Goal: Information Seeking & Learning: Learn about a topic

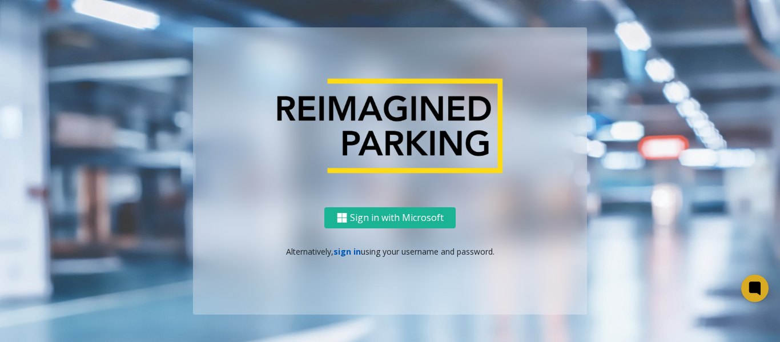
click at [337, 246] on link "sign in" at bounding box center [346, 251] width 27 height 11
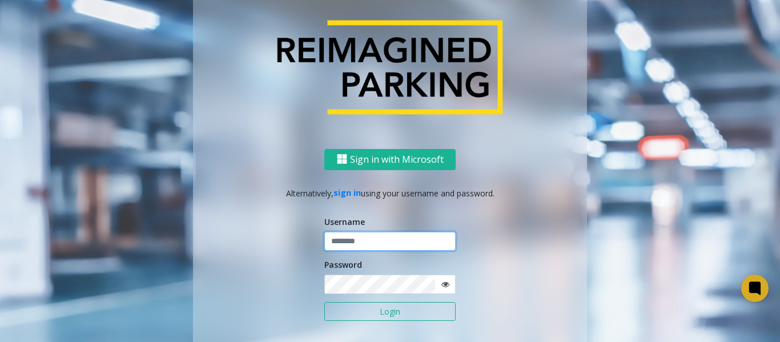
type input "*******"
click at [374, 320] on button "Login" at bounding box center [389, 311] width 131 height 19
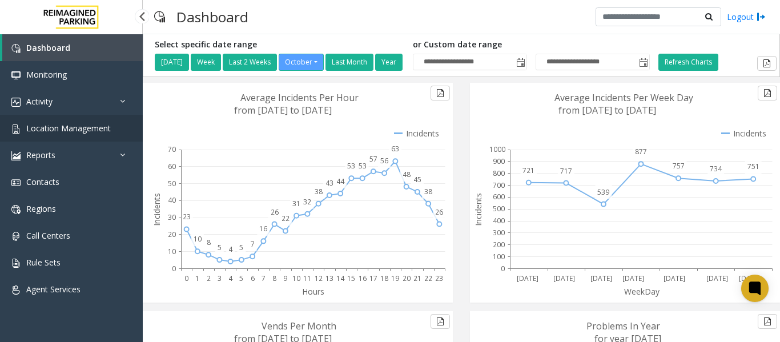
click at [42, 128] on span "Location Management" at bounding box center [68, 128] width 84 height 11
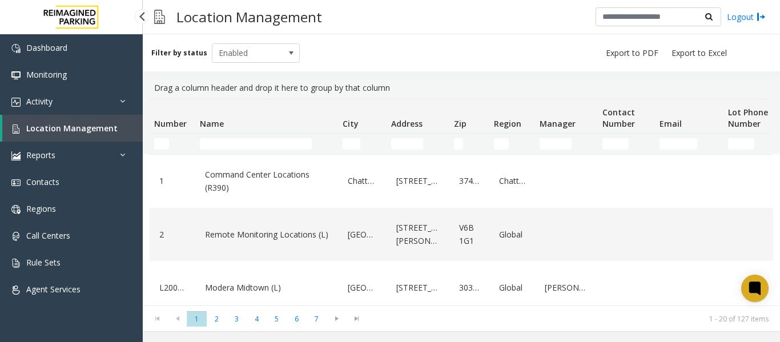
drag, startPoint x: 0, startPoint y: 0, endPoint x: 53, endPoint y: 126, distance: 136.3
click at [53, 126] on span "Location Management" at bounding box center [71, 128] width 91 height 11
click at [220, 146] on input "Name Filter" at bounding box center [256, 143] width 112 height 11
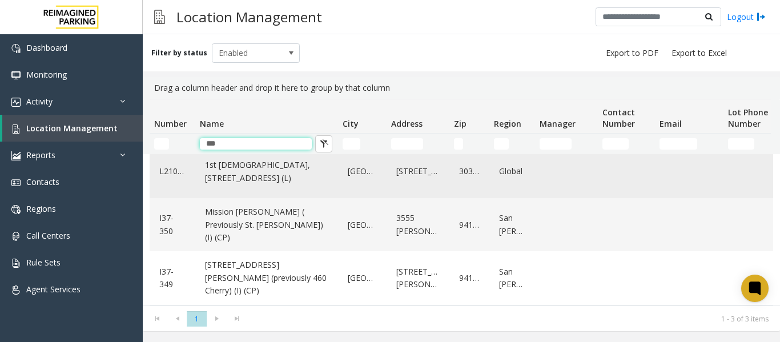
scroll to position [31, 0]
type input "*"
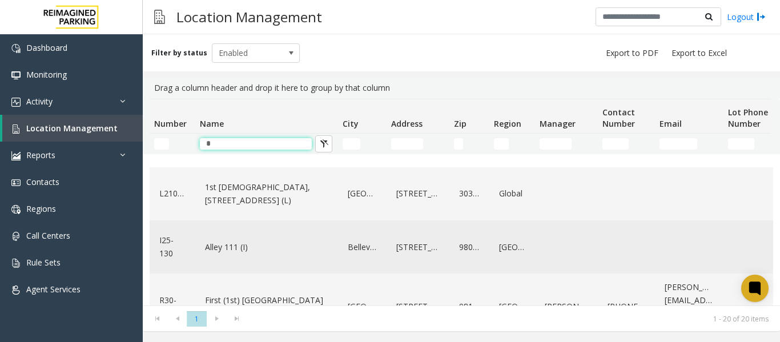
scroll to position [260, 0]
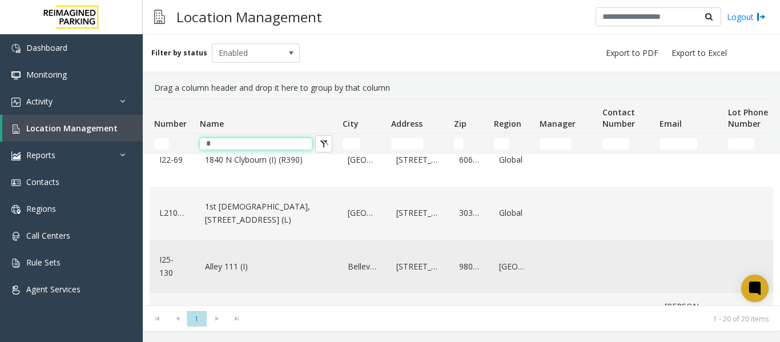
type input "*"
click at [252, 198] on link "1st Presbyterian, 1337 Peachtree St (L)" at bounding box center [266, 212] width 129 height 31
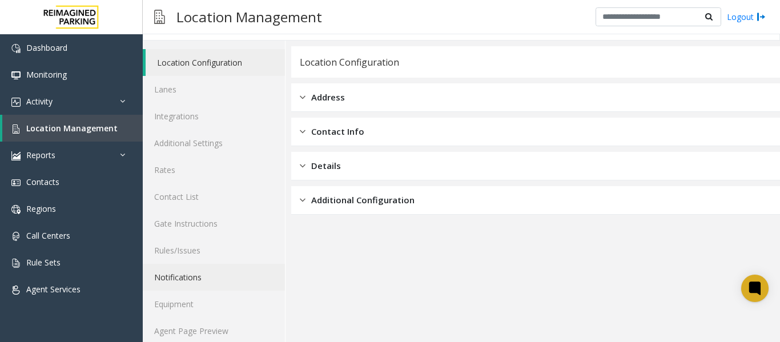
scroll to position [34, 0]
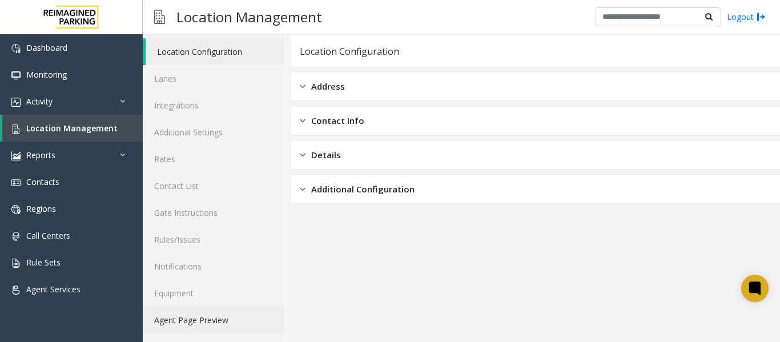
click at [207, 320] on link "Agent Page Preview" at bounding box center [214, 319] width 142 height 27
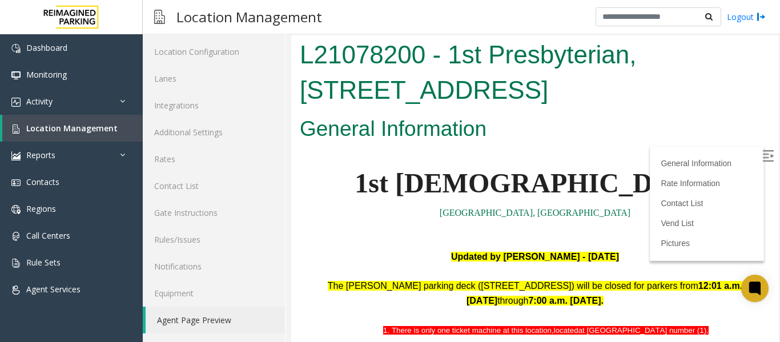
scroll to position [114, 0]
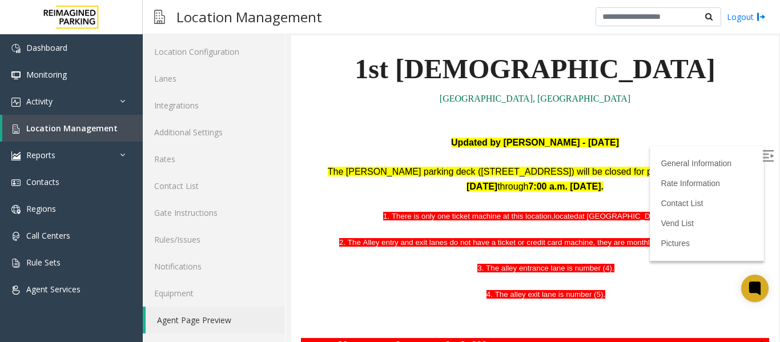
click at [762, 155] on img at bounding box center [767, 155] width 11 height 11
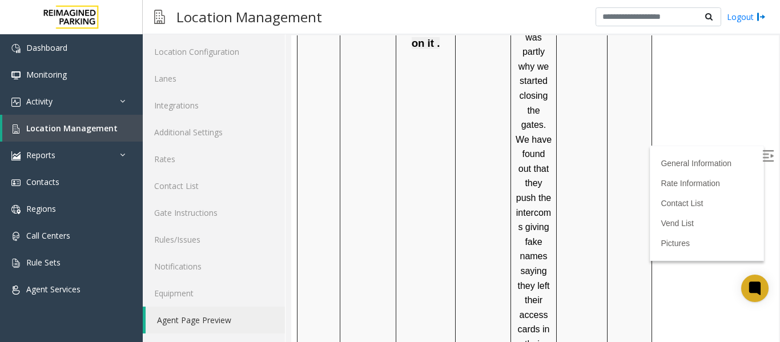
scroll to position [2364, 0]
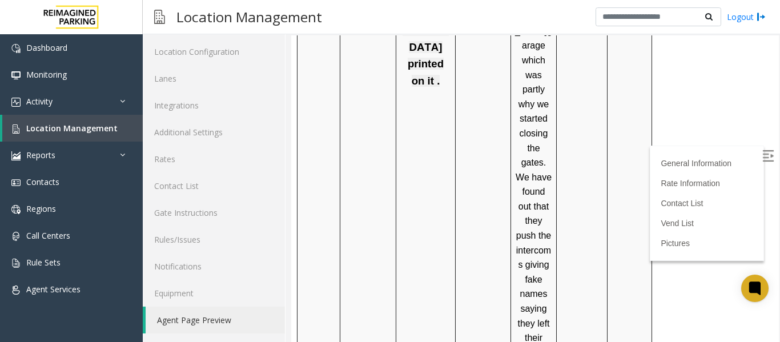
drag, startPoint x: 551, startPoint y: 277, endPoint x: 515, endPoint y: 221, distance: 66.0
click at [515, 221] on p ""We have a problem with homeless people sleeping at the First Presbyterian gara…" at bounding box center [533, 192] width 37 height 716
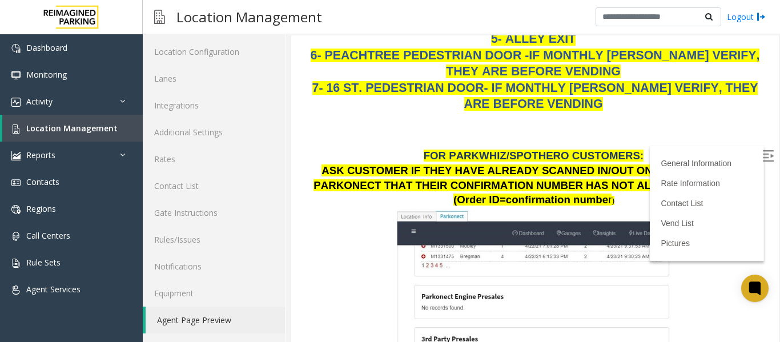
scroll to position [1337, 0]
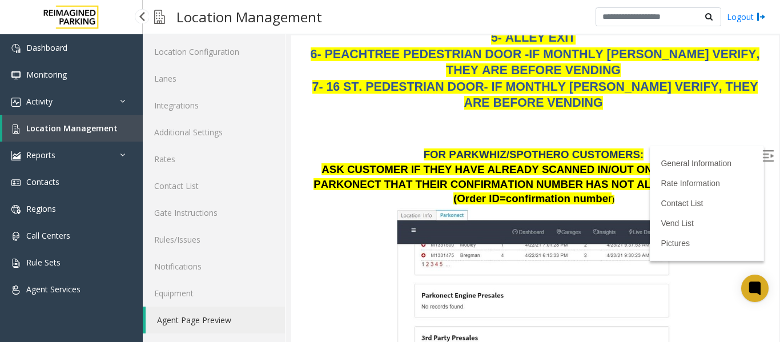
click at [100, 127] on span "Location Management" at bounding box center [71, 128] width 91 height 11
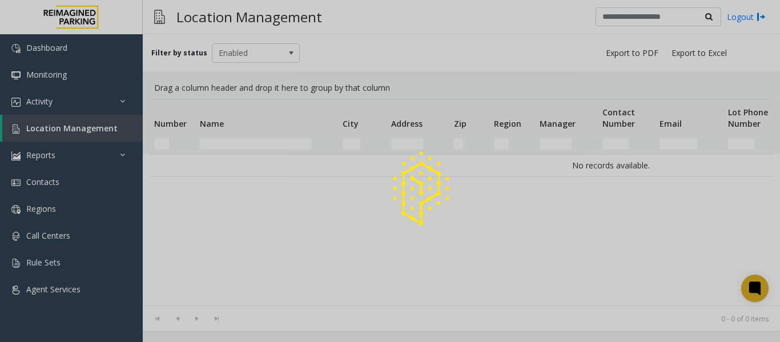
click at [220, 142] on div at bounding box center [390, 171] width 780 height 342
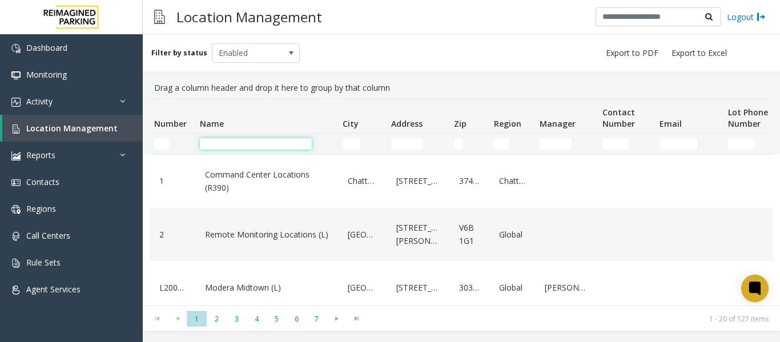
click at [220, 142] on input "Name Filter" at bounding box center [256, 143] width 112 height 11
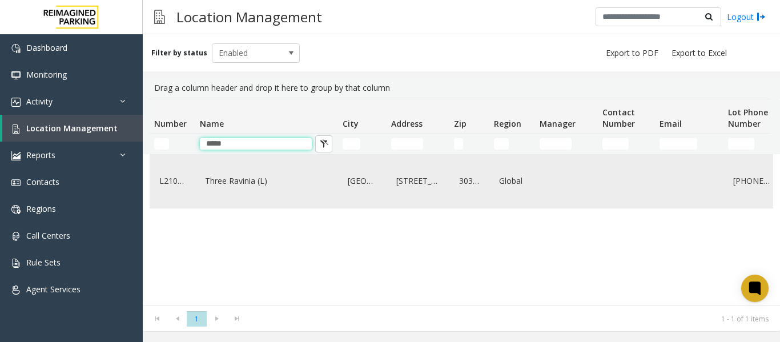
type input "*****"
click at [241, 190] on link "Three Ravinia (L)" at bounding box center [266, 181] width 129 height 18
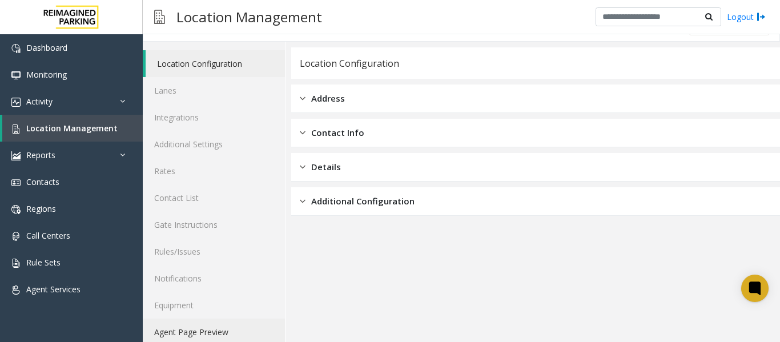
scroll to position [34, 0]
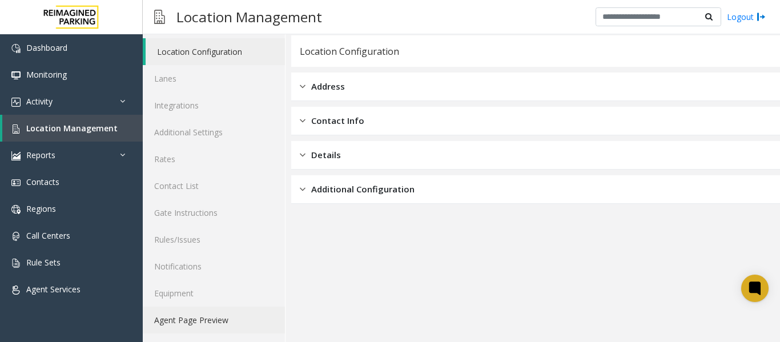
click at [238, 317] on link "Agent Page Preview" at bounding box center [214, 319] width 142 height 27
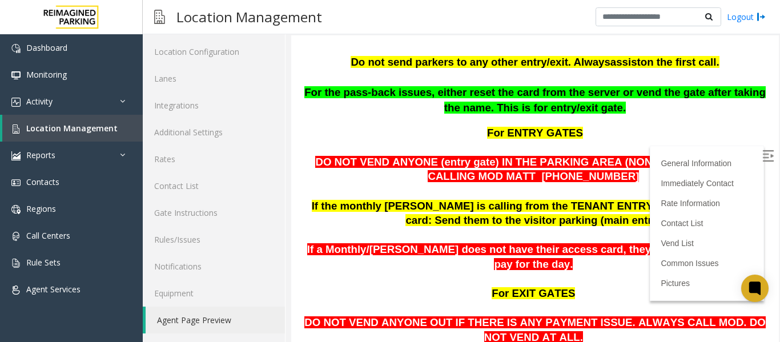
scroll to position [1088, 0]
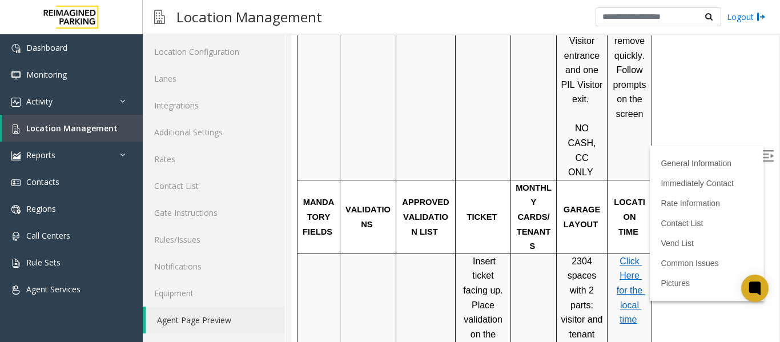
click at [762, 153] on img at bounding box center [767, 155] width 11 height 11
click at [47, 100] on span "Activity" at bounding box center [39, 101] width 26 height 11
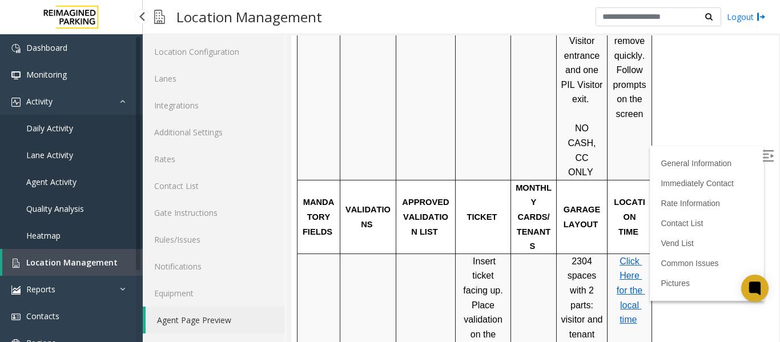
click at [52, 126] on span "Daily Activity" at bounding box center [49, 128] width 47 height 11
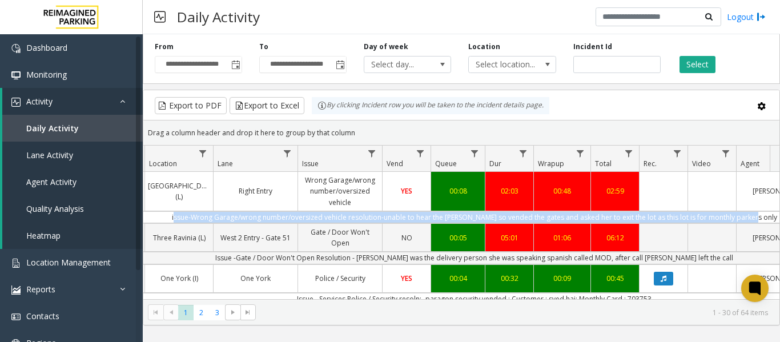
scroll to position [0, 245]
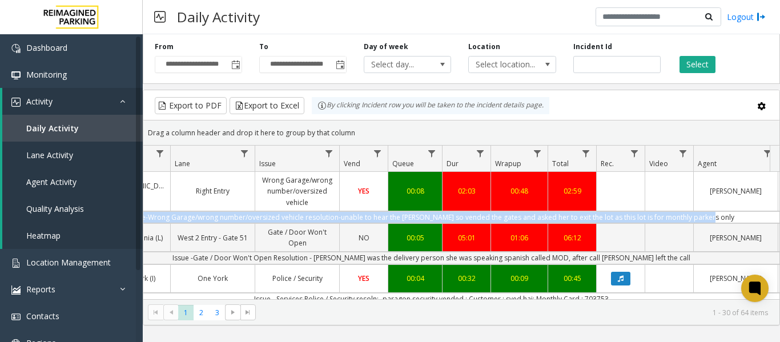
drag, startPoint x: 375, startPoint y: 216, endPoint x: 761, endPoint y: 218, distance: 385.8
click at [761, 218] on td "issue-Wrong Garage/wrong number/oversized vehicle resolution-unable to hear the…" at bounding box center [431, 217] width 1029 height 12
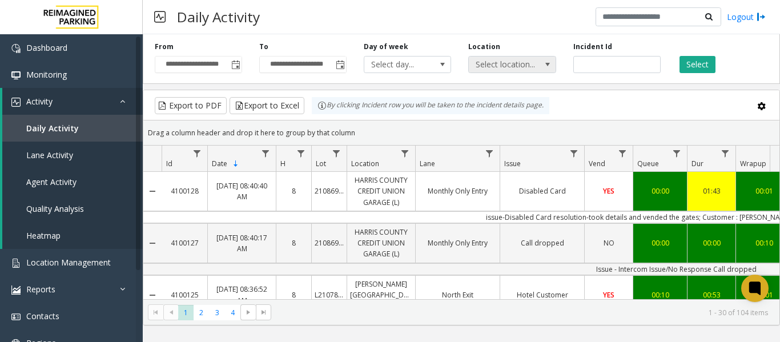
scroll to position [0, 265]
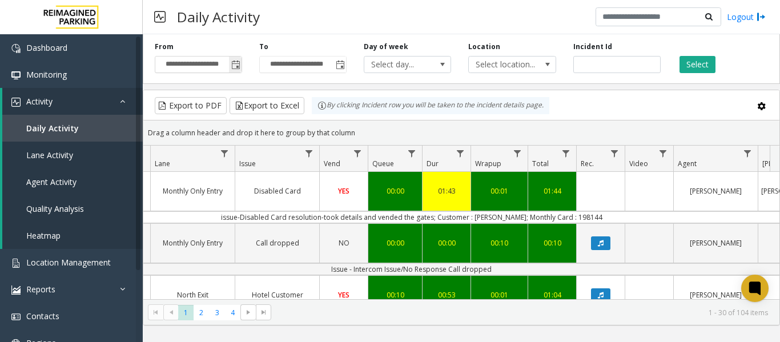
click at [235, 67] on span "Toggle popup" at bounding box center [235, 64] width 9 height 9
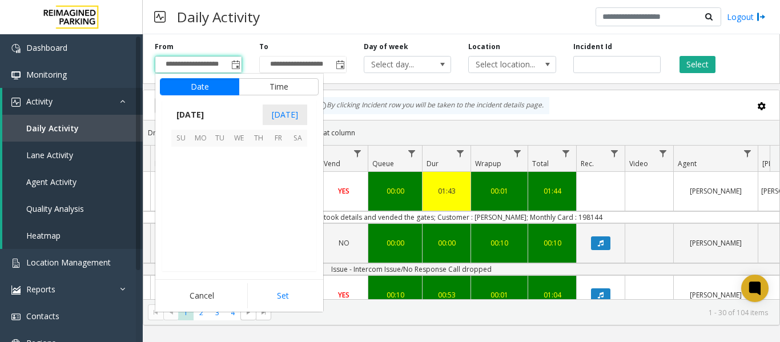
scroll to position [204945, 0]
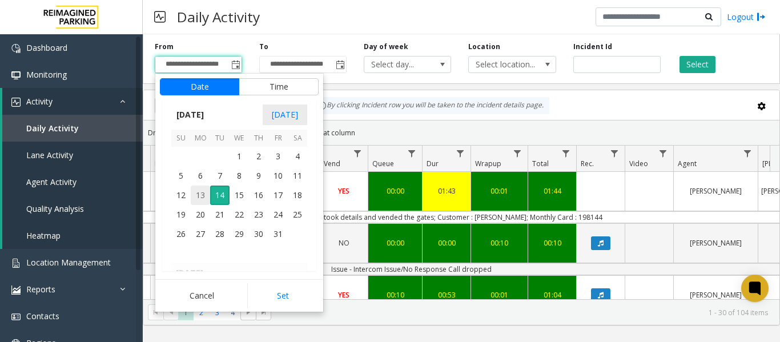
click at [197, 187] on span "13" at bounding box center [200, 194] width 19 height 19
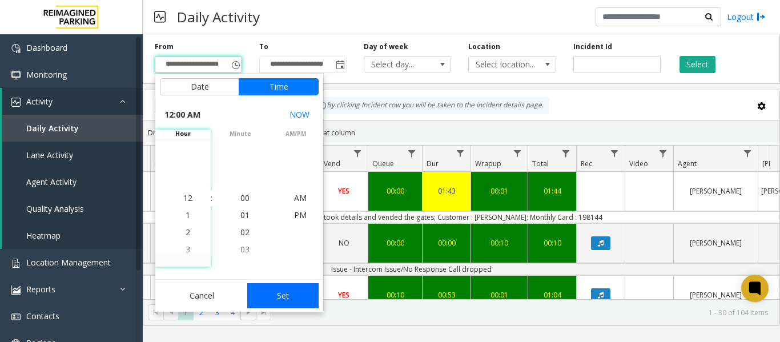
click at [296, 294] on button "Set" at bounding box center [283, 295] width 72 height 25
type input "**********"
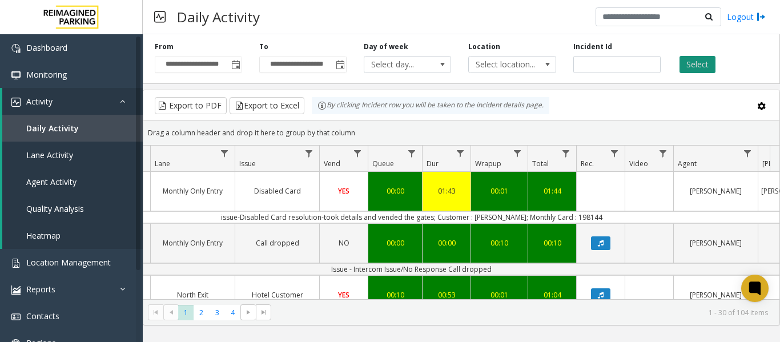
click at [690, 67] on button "Select" at bounding box center [697, 64] width 36 height 17
drag, startPoint x: 217, startPoint y: 217, endPoint x: 756, endPoint y: 205, distance: 539.4
click at [741, 151] on link "Data table" at bounding box center [747, 153] width 15 height 15
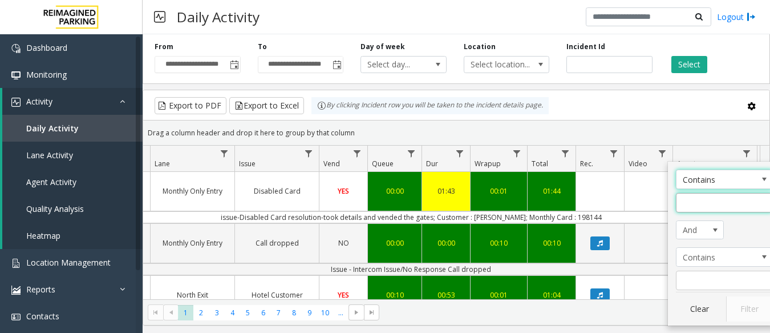
click at [714, 211] on input "Agent Filter" at bounding box center [724, 202] width 97 height 19
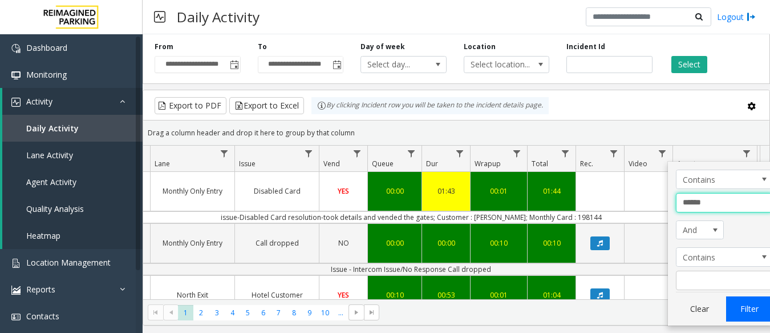
type input "******"
click at [752, 317] on button "Filter" at bounding box center [749, 308] width 47 height 25
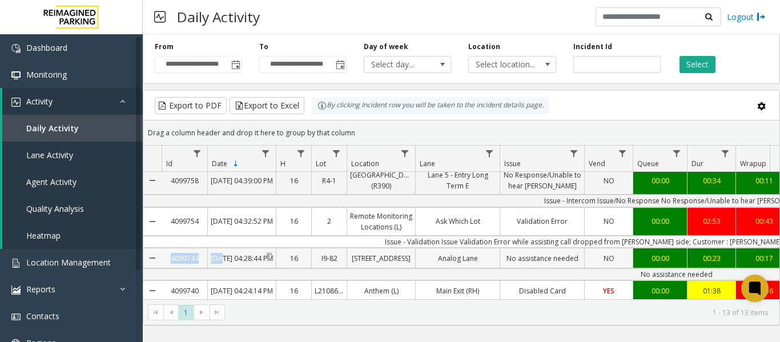
drag, startPoint x: 682, startPoint y: 228, endPoint x: 229, endPoint y: 247, distance: 453.5
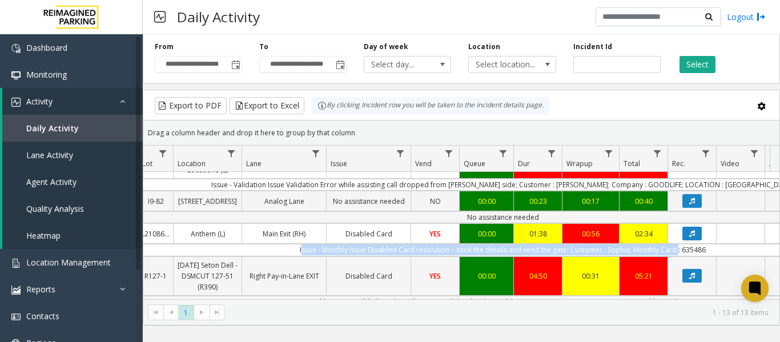
scroll to position [0, 233]
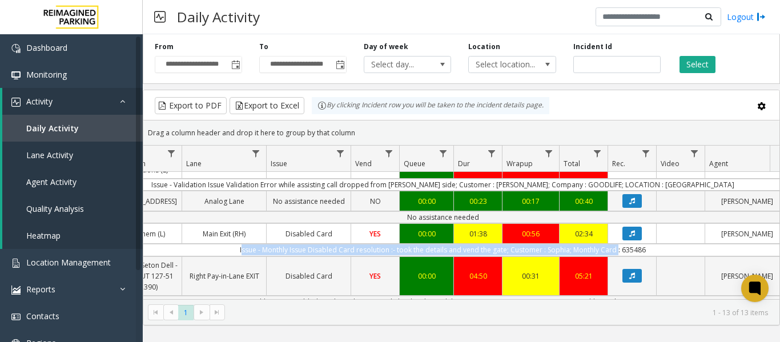
drag, startPoint x: 452, startPoint y: 252, endPoint x: 766, endPoint y: 257, distance: 314.5
click at [766, 256] on td "Issue - Monthly Issue Disabled Card resolution :- took the details and vend the…" at bounding box center [442, 250] width 1029 height 12
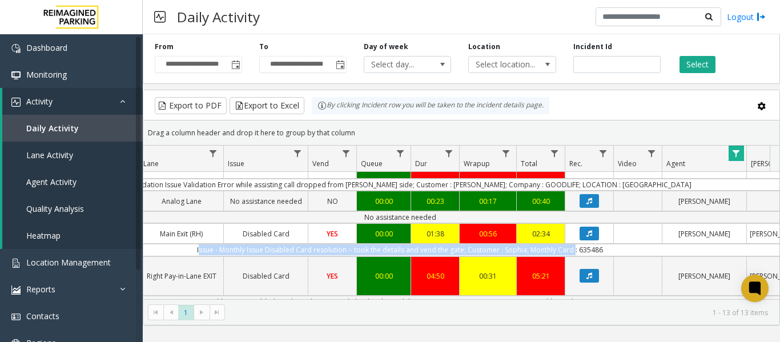
click at [610, 253] on td "Issue - Monthly Issue Disabled Card resolution :- took the details and vend the…" at bounding box center [399, 250] width 1029 height 12
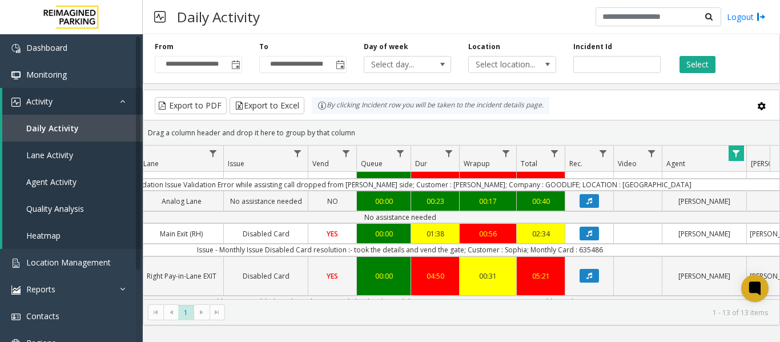
drag, startPoint x: 610, startPoint y: 253, endPoint x: 185, endPoint y: 259, distance: 424.6
click at [185, 256] on td "Issue - Monthly Issue Disabled Card resolution :- took the details and vend the…" at bounding box center [399, 250] width 1029 height 12
copy td "Issue - Monthly Issue Disabled Card resolution :- took the details and vend the…"
click at [653, 256] on td "Issue - Monthly Issue Disabled Card resolution :- took the details and vend the…" at bounding box center [399, 250] width 1029 height 12
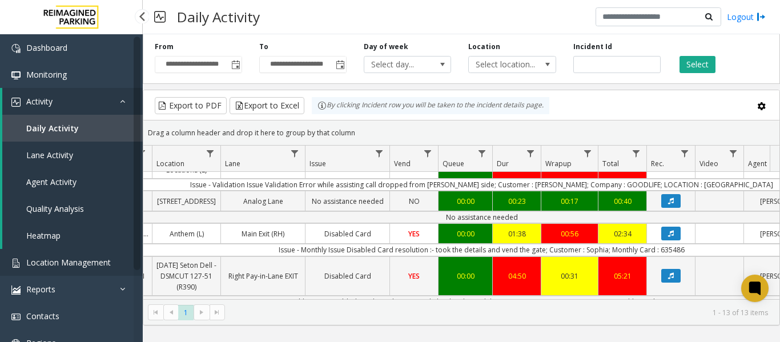
scroll to position [0, 63]
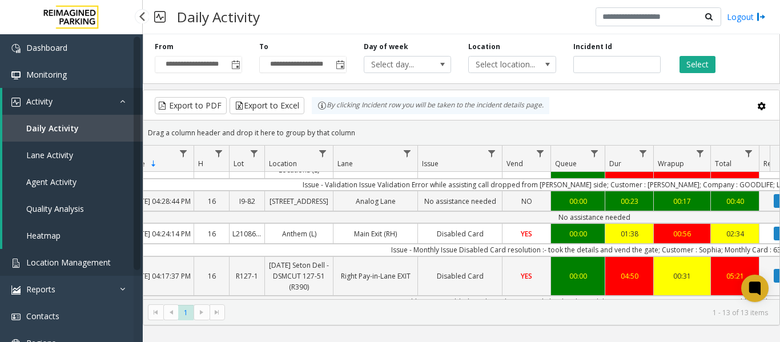
drag, startPoint x: 653, startPoint y: 255, endPoint x: 142, endPoint y: 258, distance: 511.3
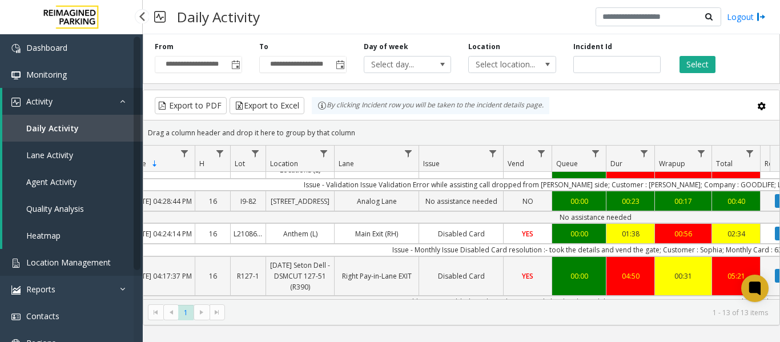
click at [142, 258] on app-root "**********" at bounding box center [390, 171] width 780 height 342
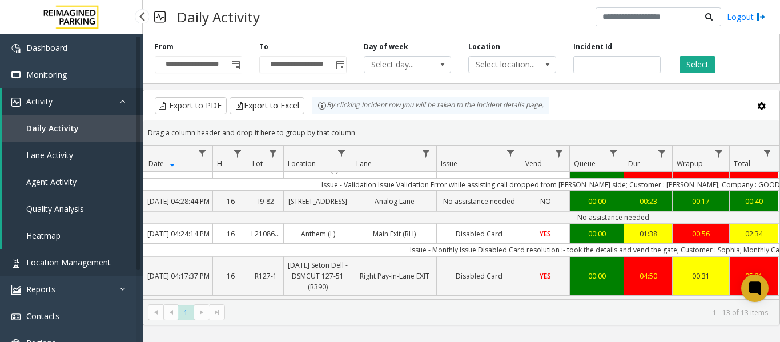
click at [66, 263] on span "Location Management" at bounding box center [68, 262] width 84 height 11
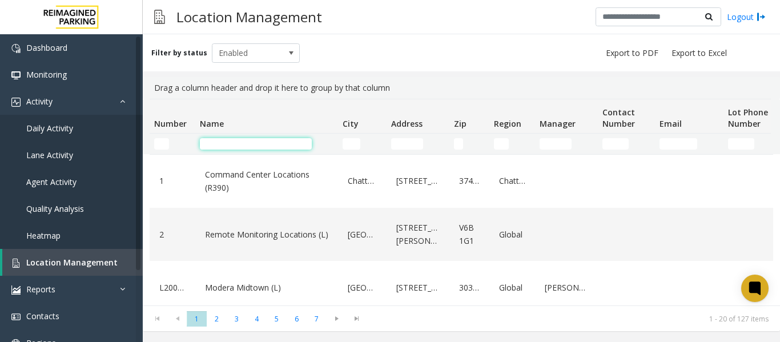
click at [219, 141] on input "Name Filter" at bounding box center [256, 143] width 112 height 11
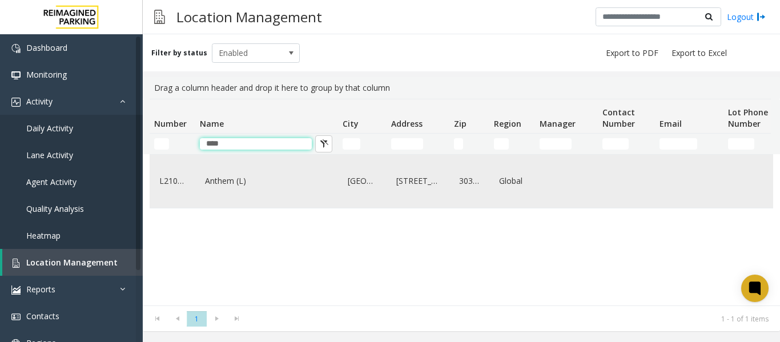
type input "****"
click at [226, 190] on link "Anthem (L)" at bounding box center [266, 181] width 129 height 18
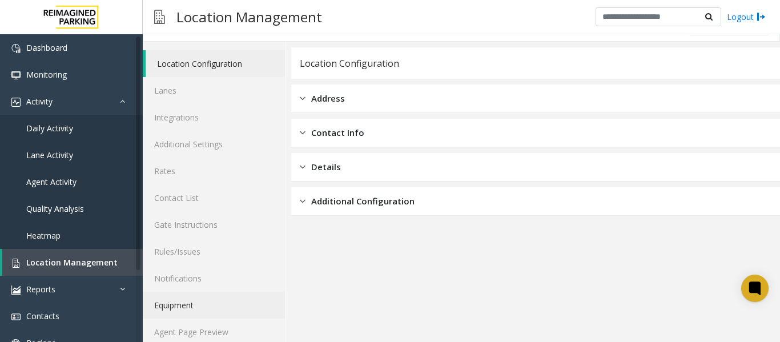
scroll to position [34, 0]
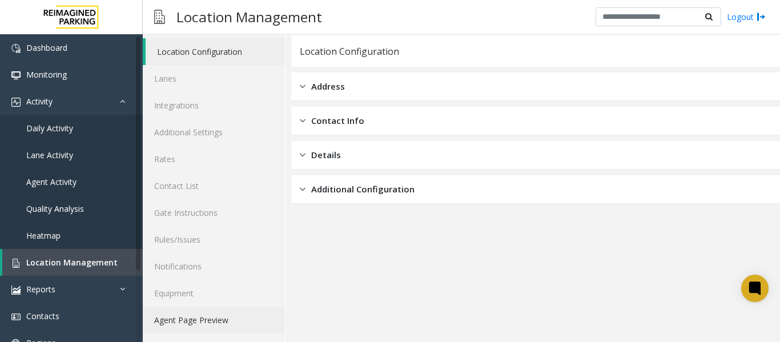
click at [205, 322] on link "Agent Page Preview" at bounding box center [214, 319] width 142 height 27
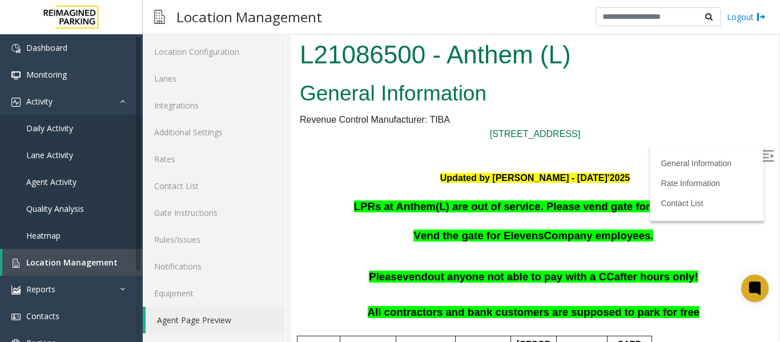
click at [760, 159] on label at bounding box center [768, 157] width 17 height 17
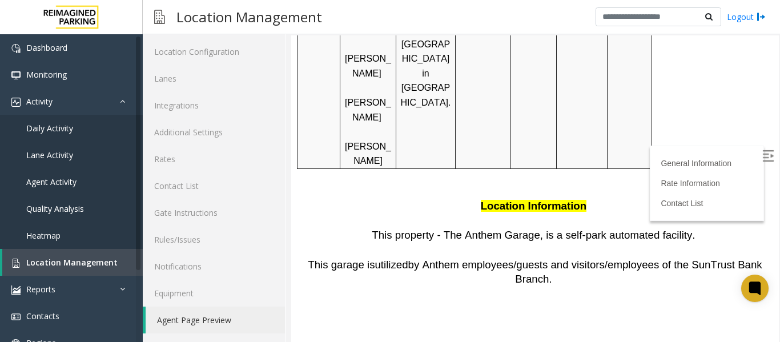
scroll to position [742, 0]
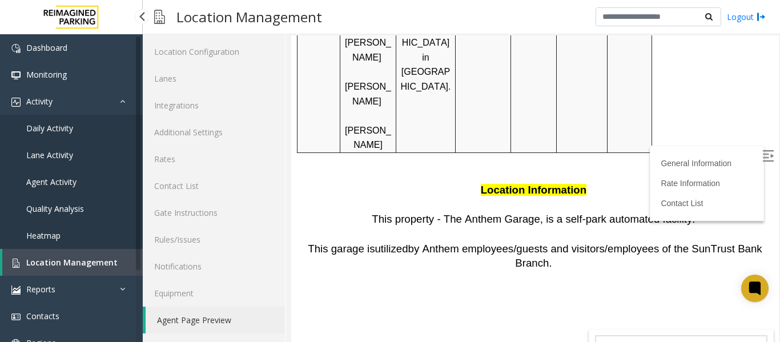
click at [35, 126] on span "Daily Activity" at bounding box center [49, 128] width 47 height 11
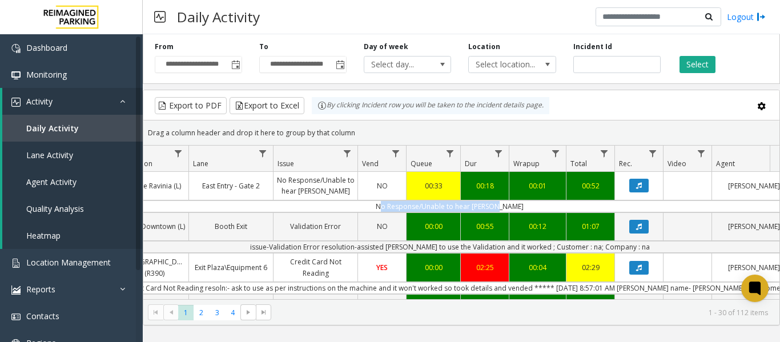
scroll to position [0, 290]
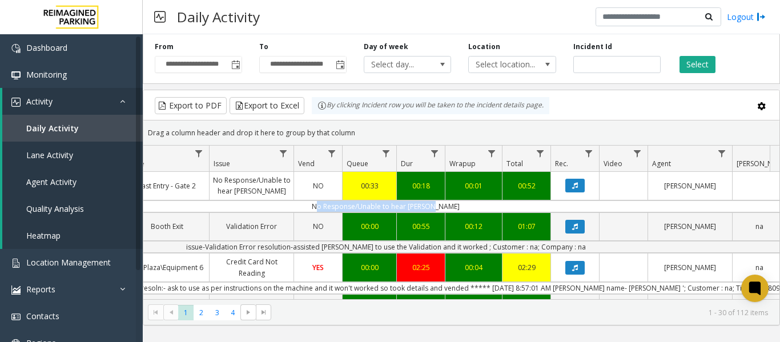
drag, startPoint x: 466, startPoint y: 204, endPoint x: 767, endPoint y: 203, distance: 301.3
click at [767, 203] on td "No Response/Unable to hear [PERSON_NAME]" at bounding box center [385, 206] width 1029 height 12
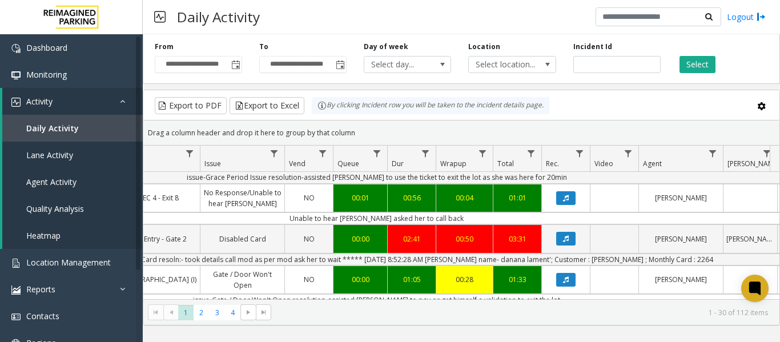
scroll to position [171, 300]
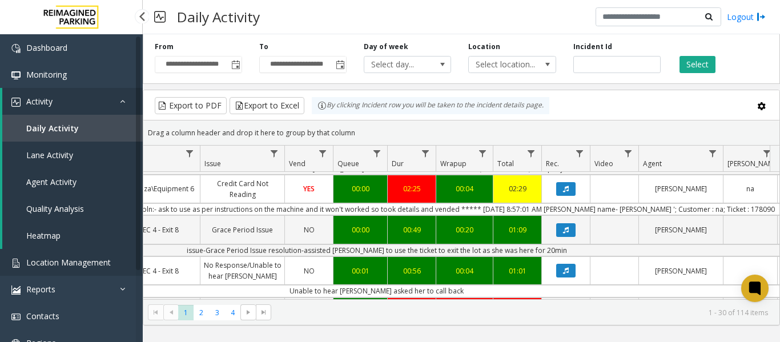
click at [82, 263] on span "Location Management" at bounding box center [68, 262] width 84 height 11
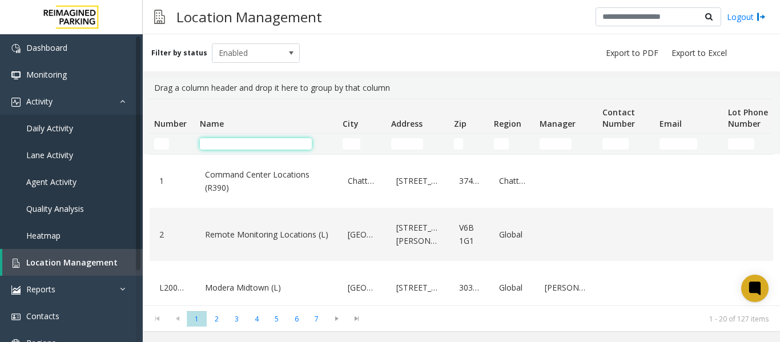
click at [228, 139] on input "Name Filter" at bounding box center [256, 143] width 112 height 11
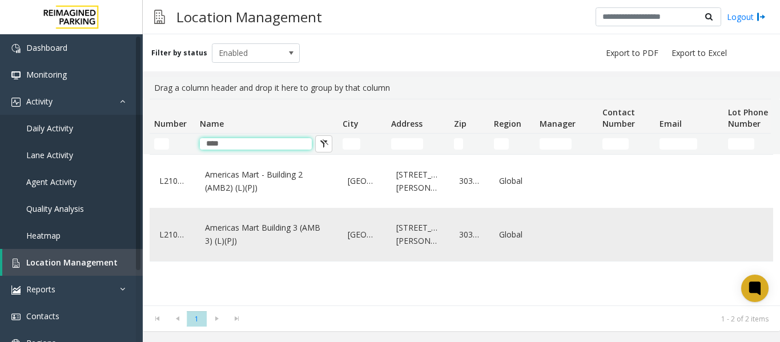
type input "****"
click at [242, 226] on link "Americas Mart Building 3 (AMB 3) (L)(PJ)" at bounding box center [266, 234] width 129 height 31
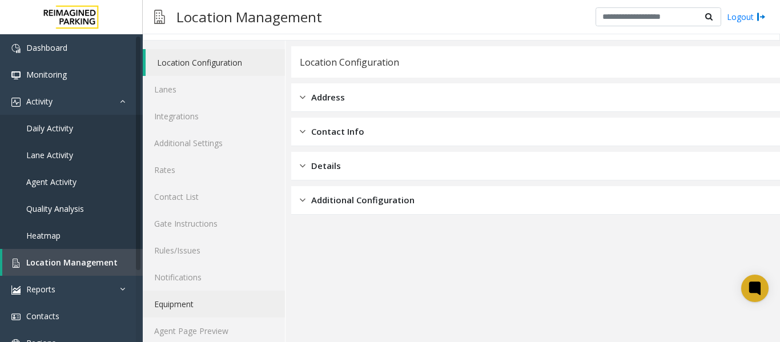
scroll to position [34, 0]
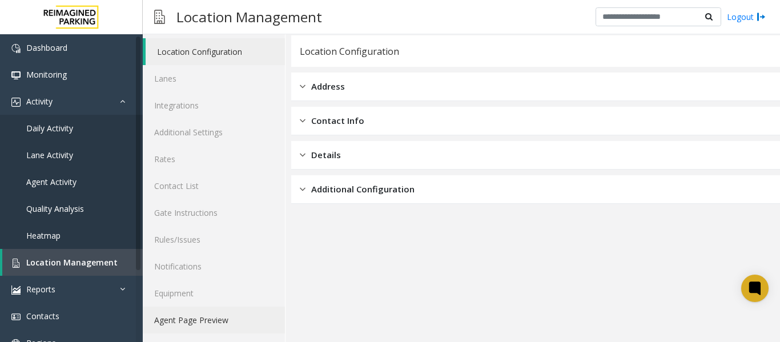
click at [211, 313] on link "Agent Page Preview" at bounding box center [214, 319] width 142 height 27
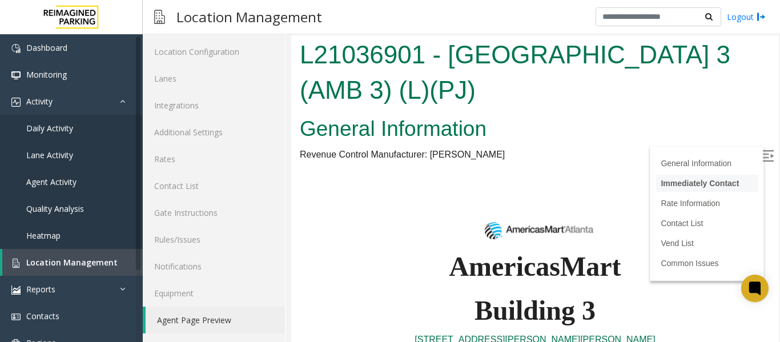
scroll to position [171, 0]
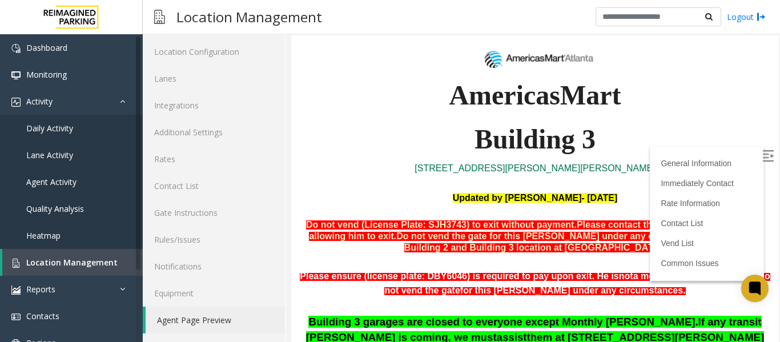
click at [762, 154] on img at bounding box center [767, 155] width 11 height 11
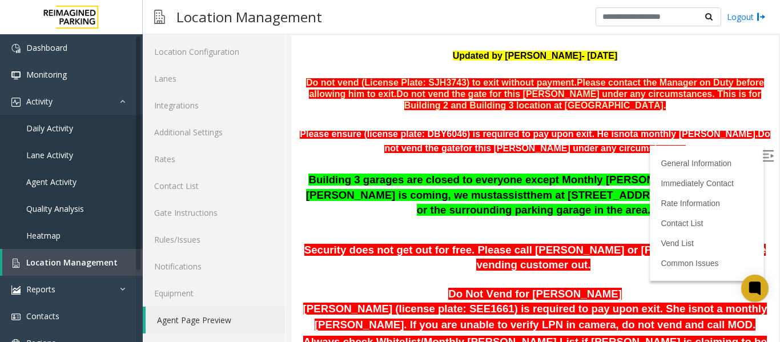
scroll to position [342, 0]
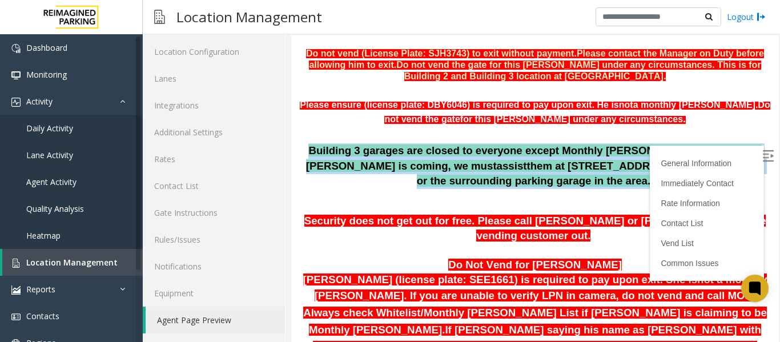
drag, startPoint x: 302, startPoint y: 149, endPoint x: 729, endPoint y: 162, distance: 427.1
click at [729, 162] on p "Building 3 garages are closed to everyone except Monthly parker. If any transit…" at bounding box center [535, 166] width 470 height 46
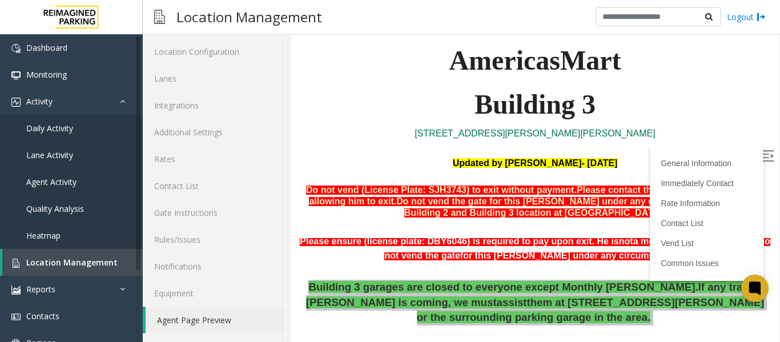
scroll to position [285, 0]
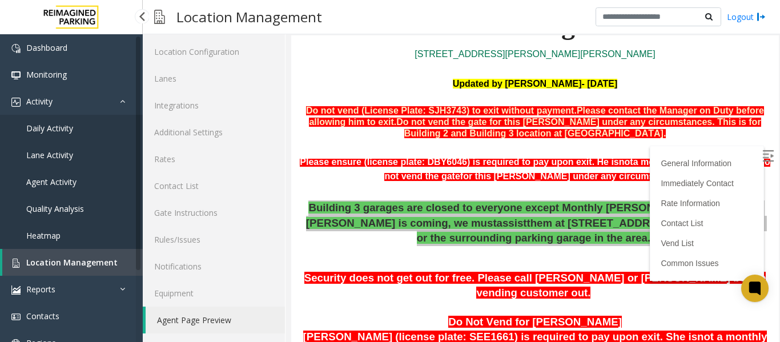
click at [87, 265] on span "Location Management" at bounding box center [71, 262] width 91 height 11
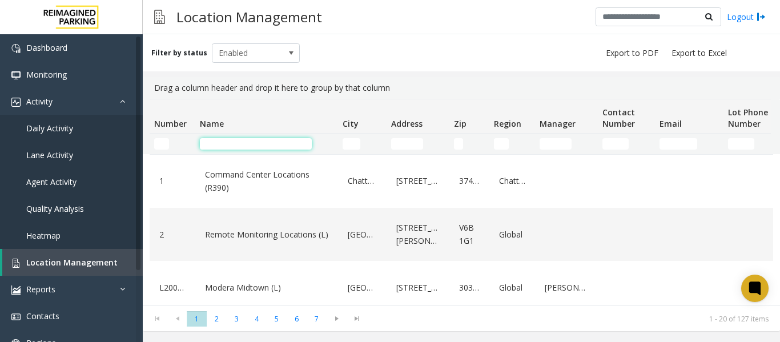
click at [233, 143] on input "Name Filter" at bounding box center [256, 143] width 112 height 11
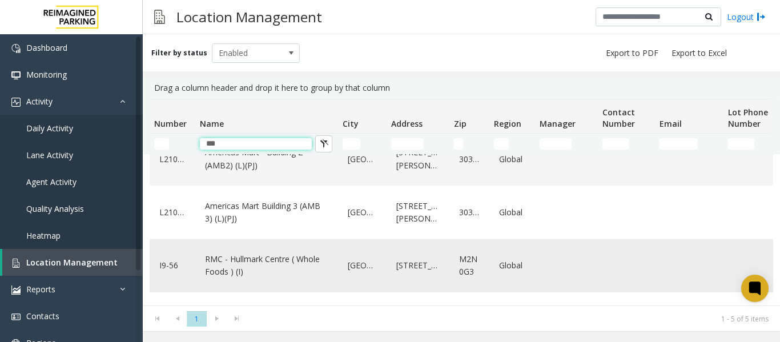
scroll to position [11, 0]
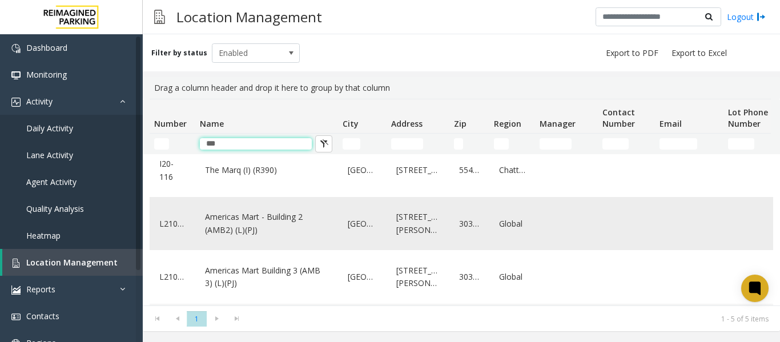
type input "***"
click at [284, 213] on link "Americas Mart - Building 2 (AMB2) (L)(PJ)" at bounding box center [266, 223] width 129 height 31
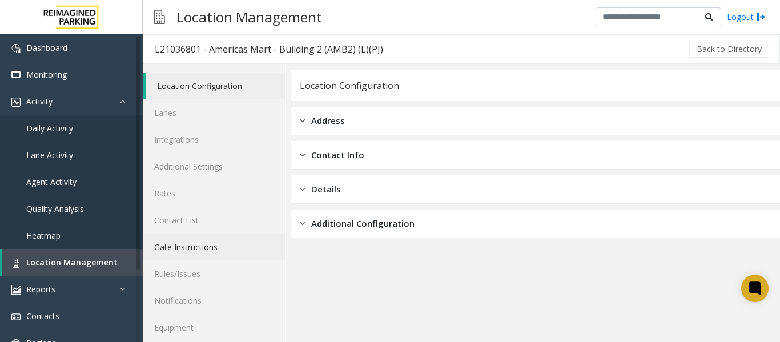
scroll to position [34, 0]
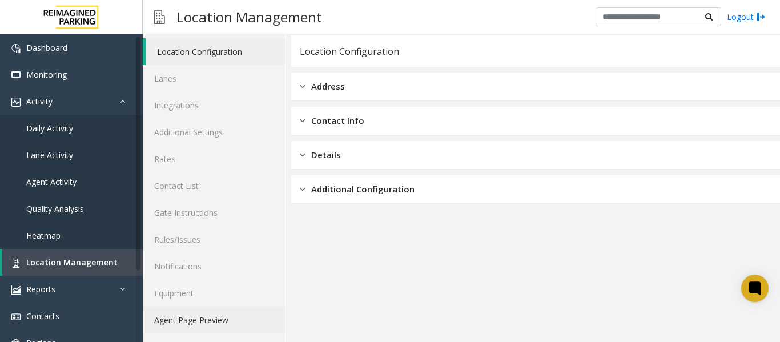
click at [208, 315] on link "Agent Page Preview" at bounding box center [214, 319] width 142 height 27
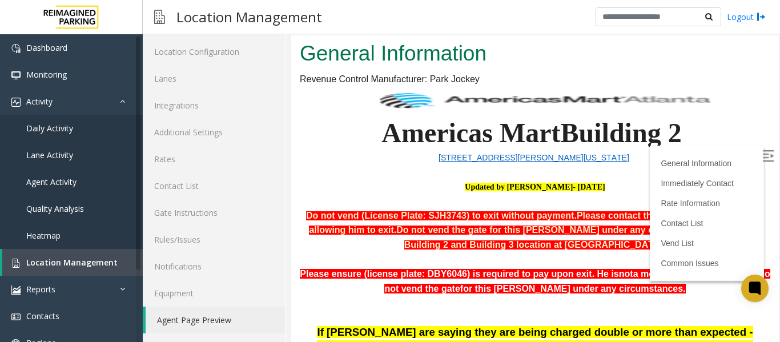
scroll to position [171, 0]
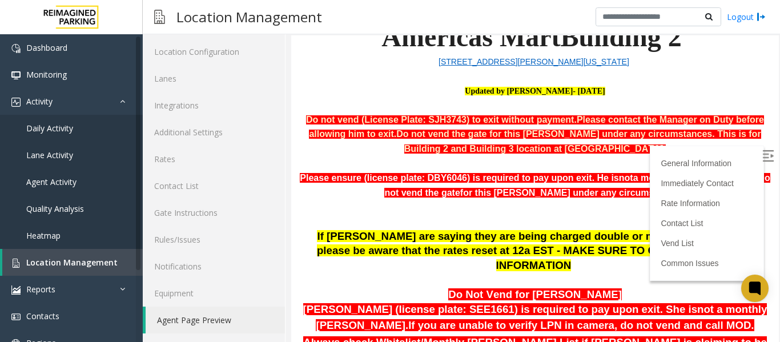
click at [762, 155] on img at bounding box center [767, 155] width 11 height 11
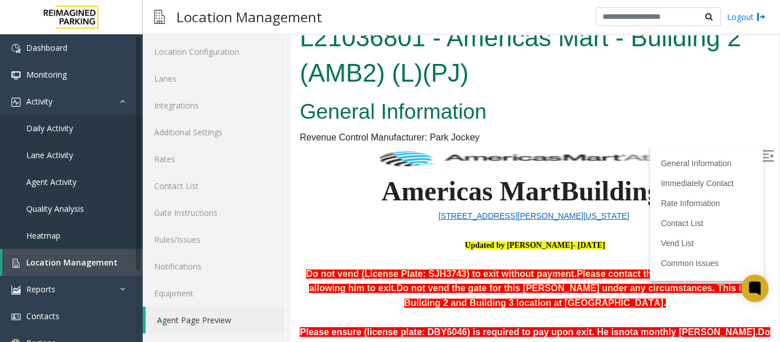
scroll to position [0, 0]
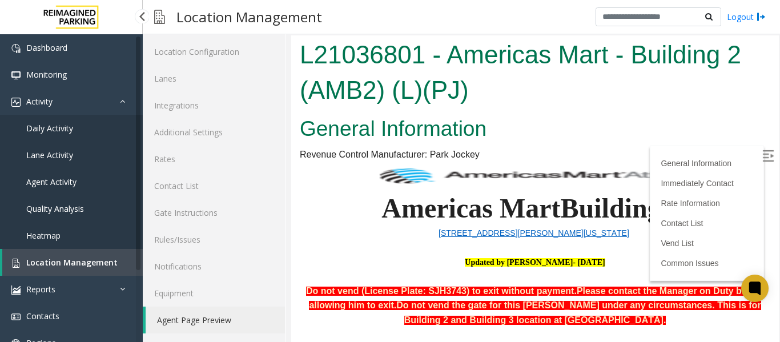
click at [55, 126] on span "Daily Activity" at bounding box center [49, 128] width 47 height 11
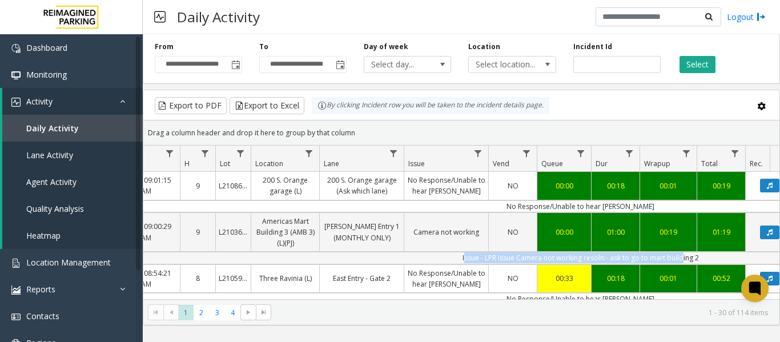
scroll to position [0, 128]
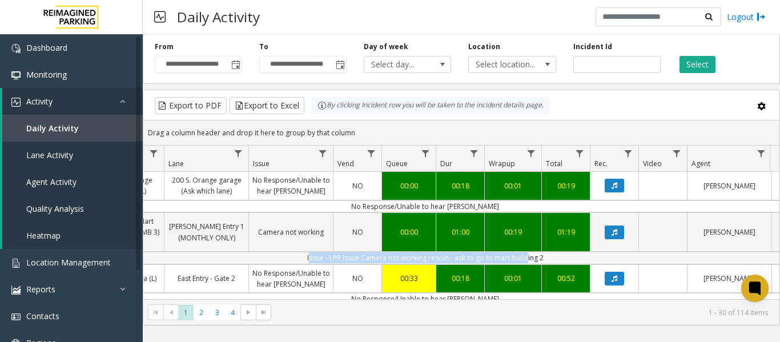
drag, startPoint x: 553, startPoint y: 255, endPoint x: 760, endPoint y: 255, distance: 207.1
click at [760, 255] on td "Issue - LPR Issue Camera not working resoln:- ask to go to mart building 2" at bounding box center [424, 258] width 1029 height 12
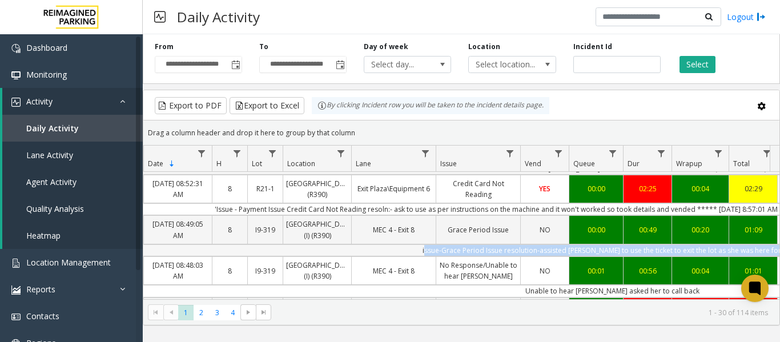
drag, startPoint x: 616, startPoint y: 261, endPoint x: 177, endPoint y: 255, distance: 438.9
click at [177, 255] on td "issue-Grace Period Issue resolution-assisted parker to use the ticket to exit t…" at bounding box center [612, 250] width 1029 height 12
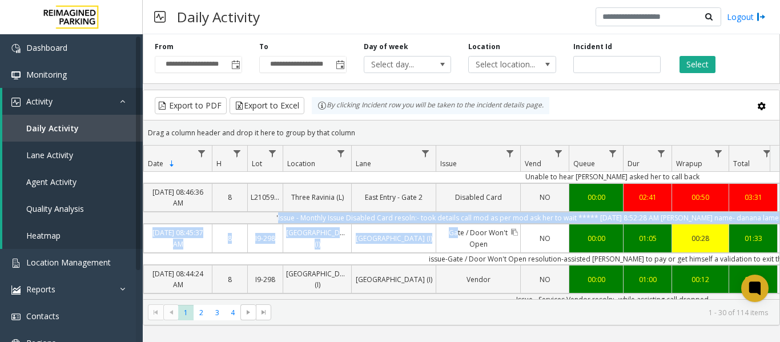
drag, startPoint x: 261, startPoint y: 240, endPoint x: 445, endPoint y: 248, distance: 183.9
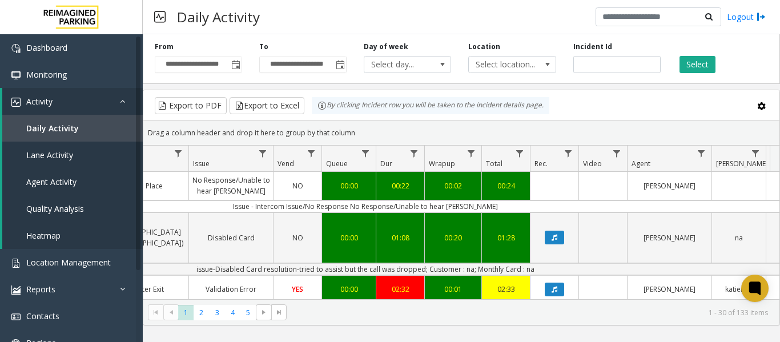
scroll to position [0, 403]
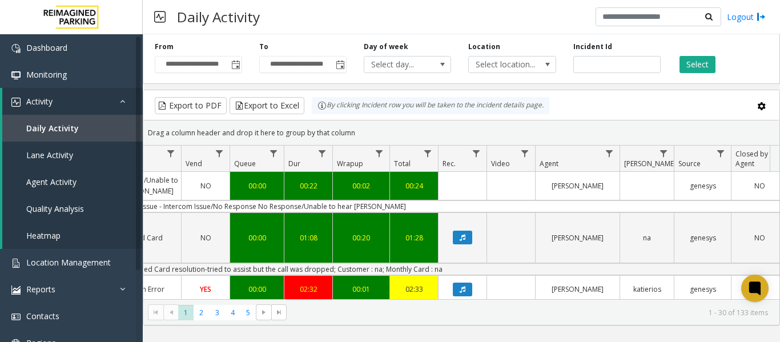
drag, startPoint x: 480, startPoint y: 203, endPoint x: 771, endPoint y: 199, distance: 290.5
click at [771, 199] on div "4100157 Oct 14, 2025 09:46:11 AM 9 I2-101 ATB Place (I) ATB Place No Response/U…" at bounding box center [461, 243] width 636 height 143
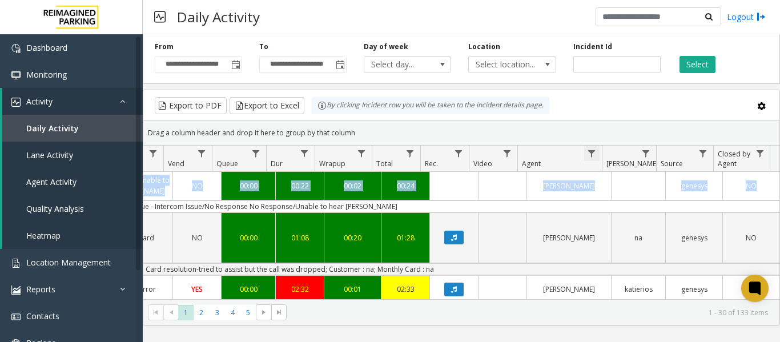
click at [595, 155] on span "Data table" at bounding box center [591, 153] width 9 height 9
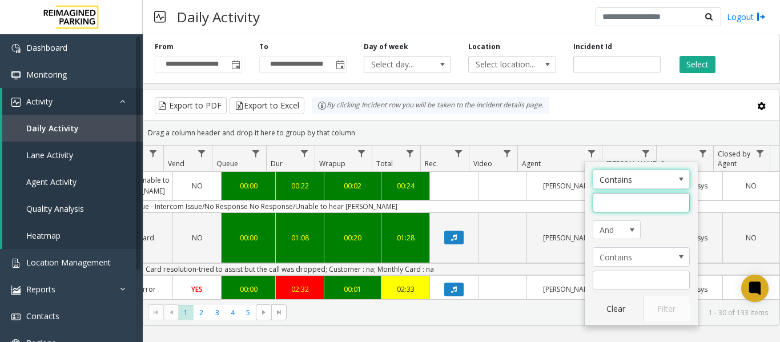
click at [613, 200] on input "Agent Filter" at bounding box center [640, 202] width 97 height 19
type input "******"
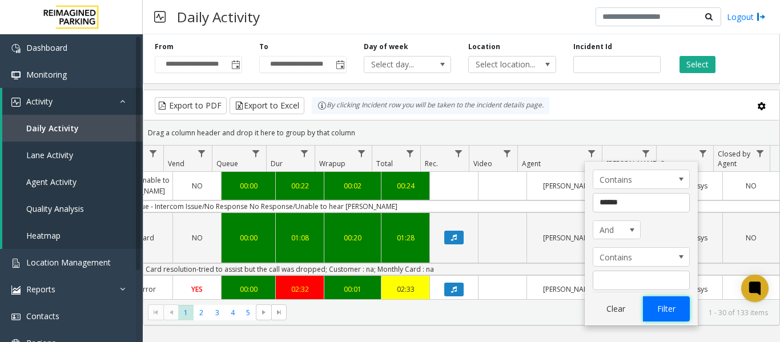
click at [672, 310] on button "Filter" at bounding box center [666, 308] width 47 height 25
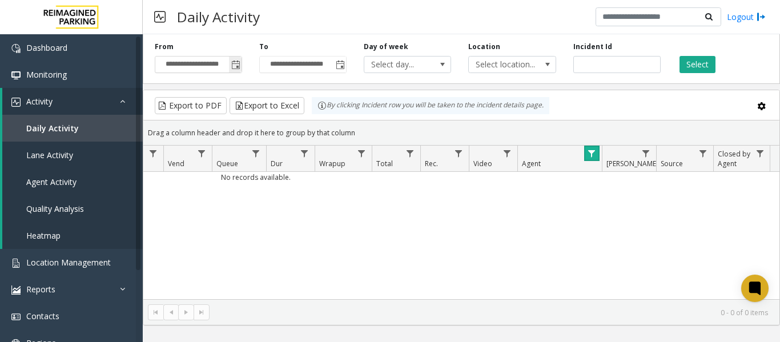
click at [241, 64] on span "Toggle popup" at bounding box center [235, 64] width 13 height 18
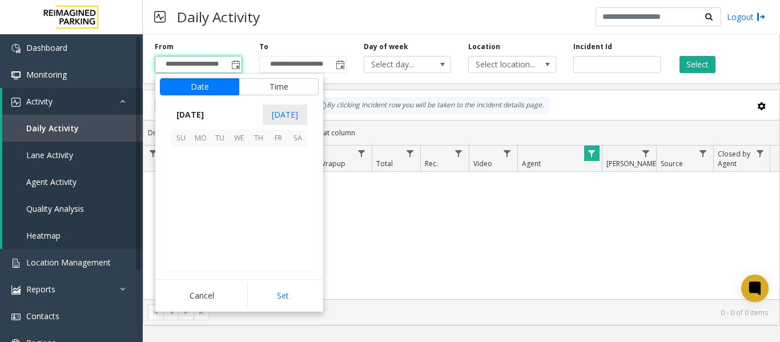
scroll to position [204945, 0]
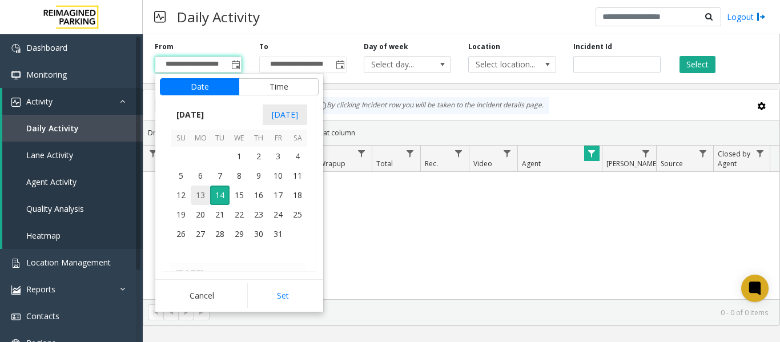
click at [196, 195] on span "13" at bounding box center [200, 194] width 19 height 19
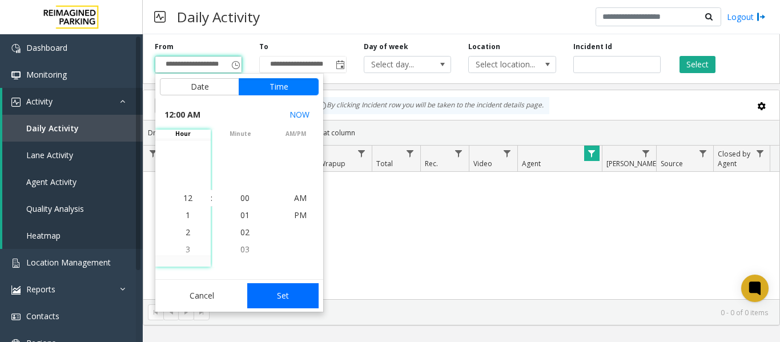
click at [285, 289] on button "Set" at bounding box center [283, 295] width 72 height 25
type input "**********"
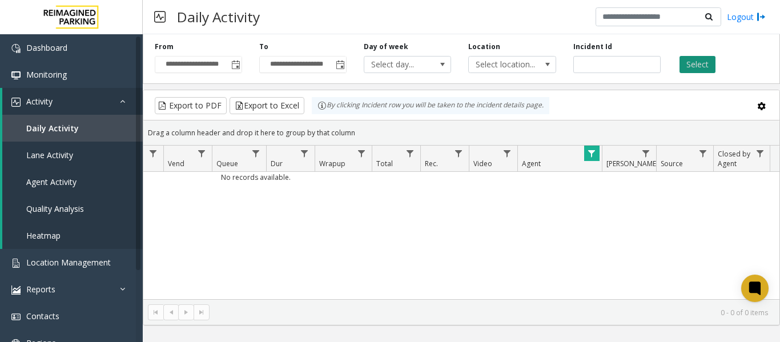
click at [686, 60] on button "Select" at bounding box center [697, 64] width 36 height 17
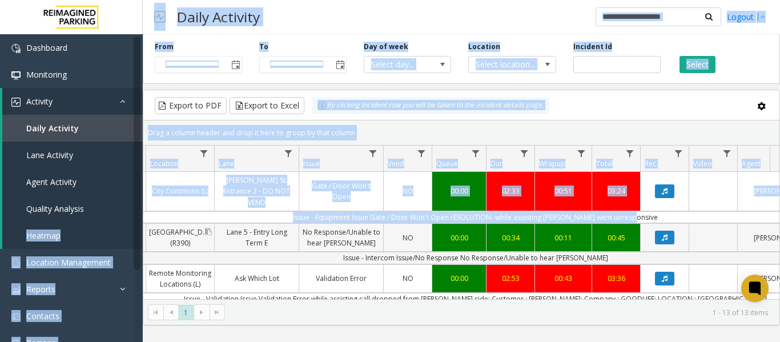
scroll to position [0, 111]
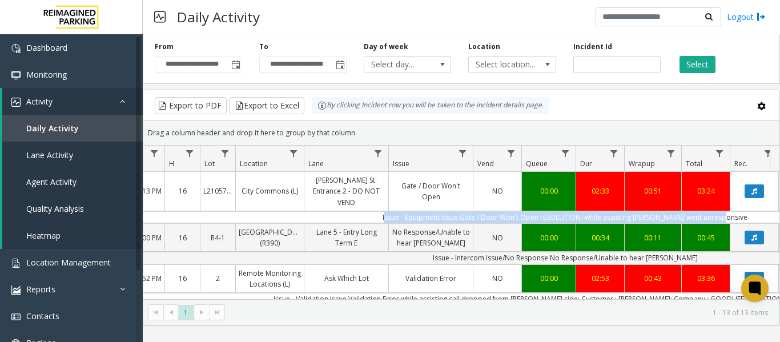
drag, startPoint x: 472, startPoint y: 201, endPoint x: 297, endPoint y: 206, distance: 174.7
click at [297, 211] on td "Issue - Equipment Issue Gate / Door Won't Open rESOLUTION:-while assisting park…" at bounding box center [564, 217] width 1029 height 12
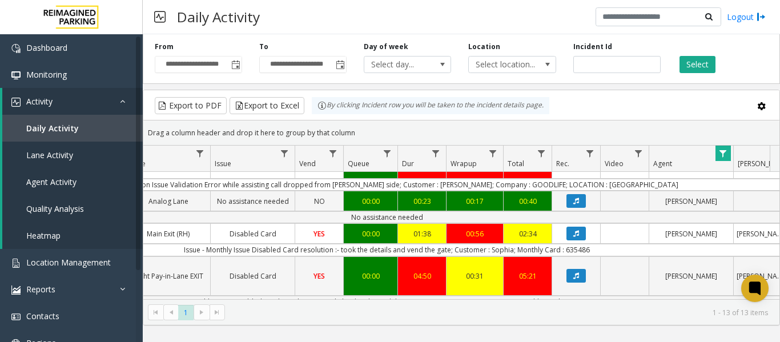
scroll to position [0, 421]
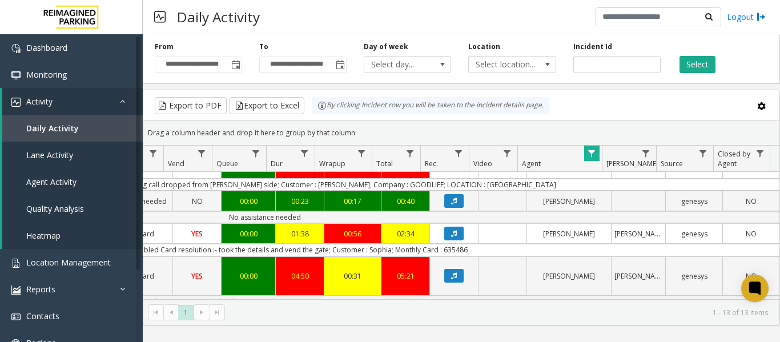
drag, startPoint x: 356, startPoint y: 255, endPoint x: 632, endPoint y: 256, distance: 276.8
click at [640, 256] on td "Issue - Monthly Issue Disabled Card resolution :- took the details and vend the…" at bounding box center [264, 250] width 1029 height 12
click at [451, 235] on button "Data table" at bounding box center [453, 234] width 19 height 14
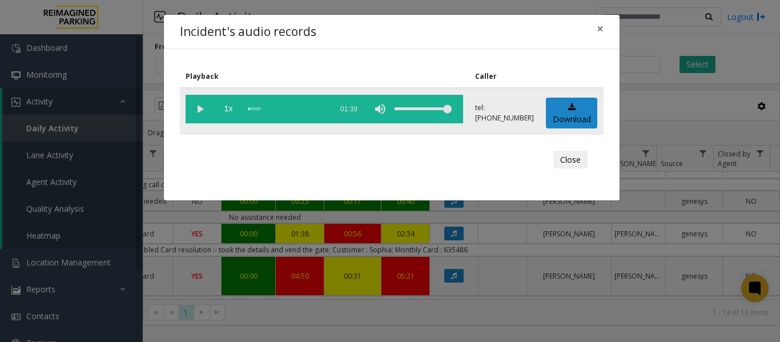
click at [197, 106] on vg-play-pause at bounding box center [199, 109] width 29 height 29
click at [195, 109] on vg-play-pause at bounding box center [199, 109] width 29 height 29
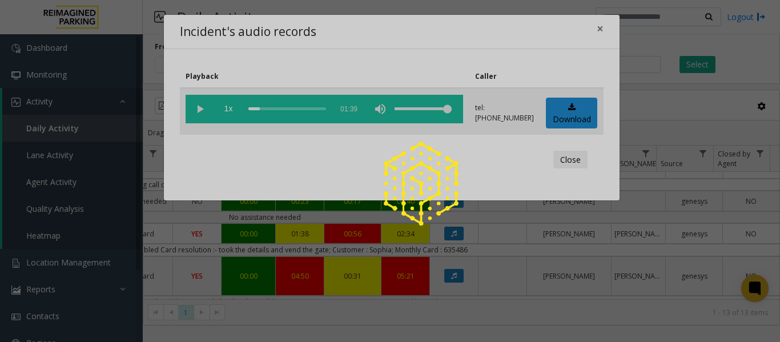
click at [196, 114] on div at bounding box center [390, 171] width 780 height 342
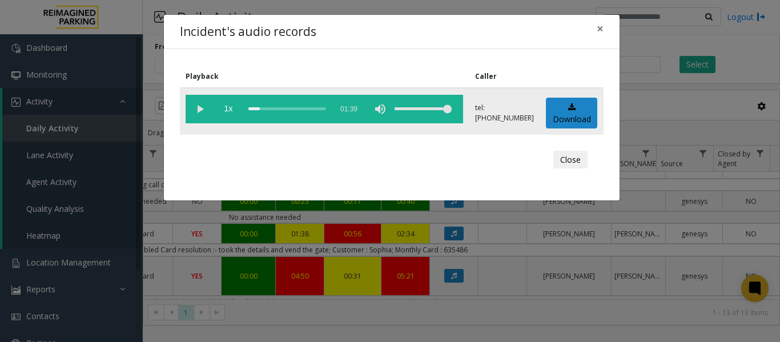
click at [201, 112] on vg-play-pause at bounding box center [199, 109] width 29 height 29
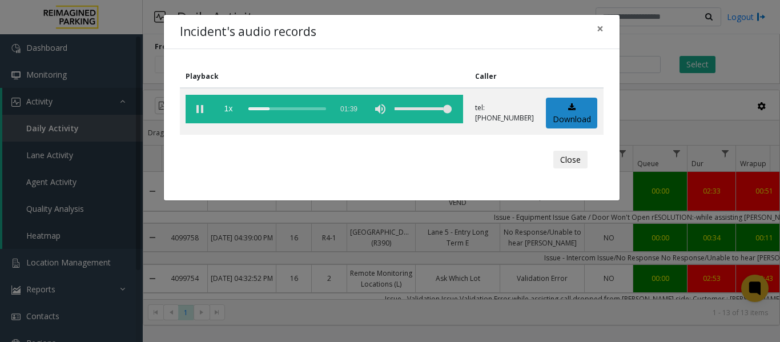
scroll to position [114, 421]
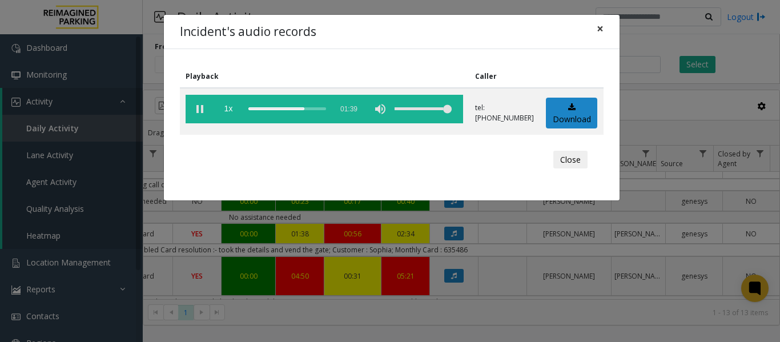
click at [602, 30] on span "×" at bounding box center [599, 29] width 7 height 16
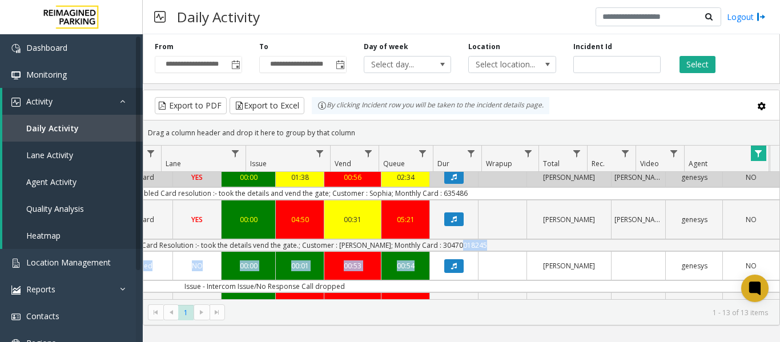
scroll to position [0, 421]
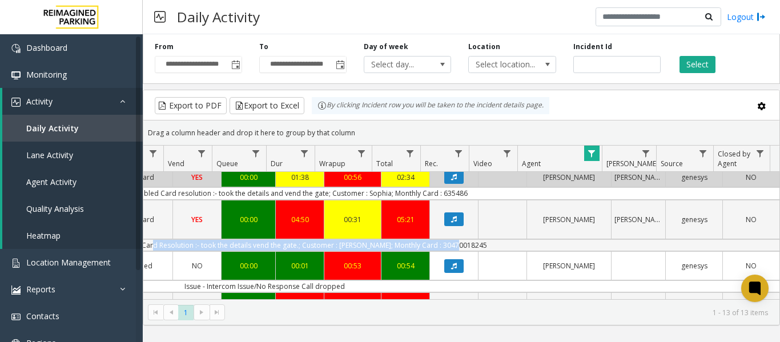
drag, startPoint x: 482, startPoint y: 249, endPoint x: 159, endPoint y: 247, distance: 323.0
click at [159, 247] on td "Issue - Monthly Issue Disabled Card Resolution :- took the details vend the gat…" at bounding box center [264, 245] width 1029 height 12
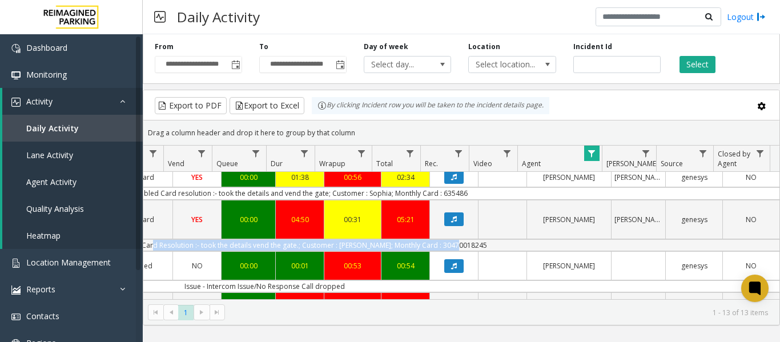
click at [475, 251] on td "Issue - Monthly Issue Disabled Card Resolution :- took the details vend the gat…" at bounding box center [264, 245] width 1029 height 12
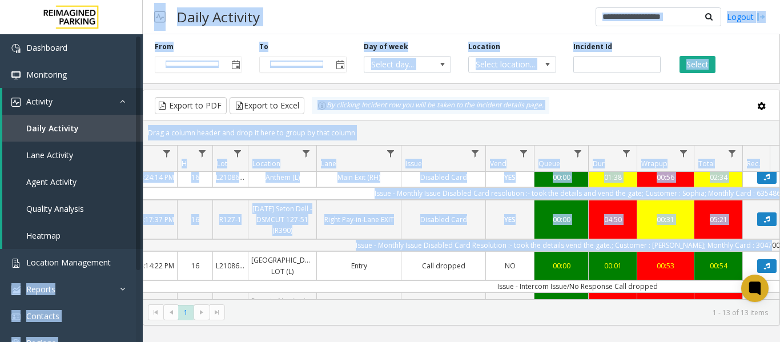
scroll to position [0, 67]
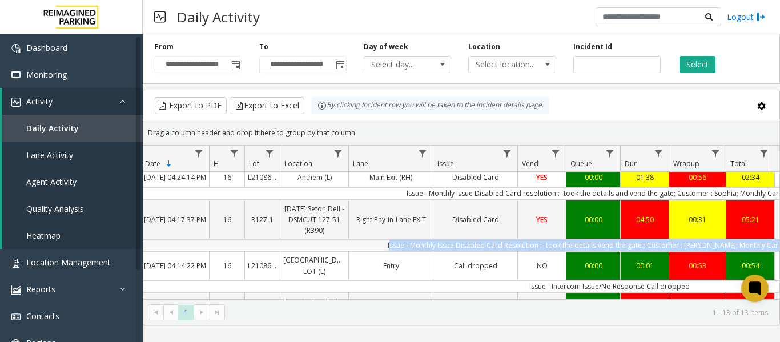
drag, startPoint x: 429, startPoint y: 249, endPoint x: 299, endPoint y: 257, distance: 129.8
click at [299, 251] on td "Issue - Monthly Issue Disabled Card Resolution :- took the details vend the gat…" at bounding box center [609, 245] width 1029 height 12
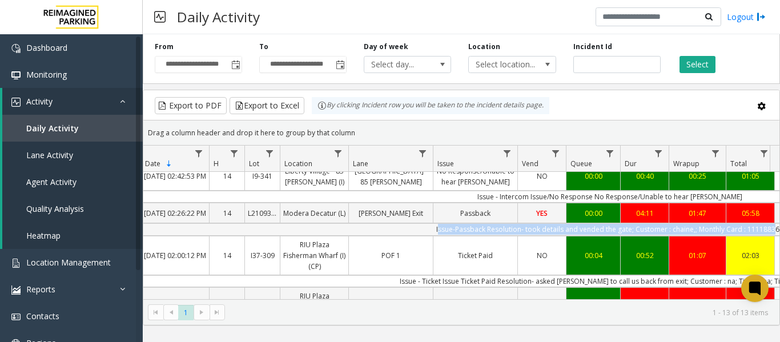
scroll to position [0, 0]
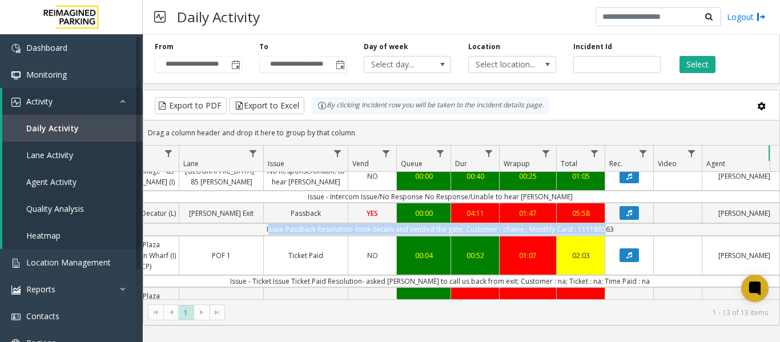
drag, startPoint x: 430, startPoint y: 253, endPoint x: 764, endPoint y: 249, distance: 333.8
click at [764, 235] on td "Issue-Passback Resolution- took details and vended the gate; Customer : chaine,…" at bounding box center [439, 229] width 1029 height 12
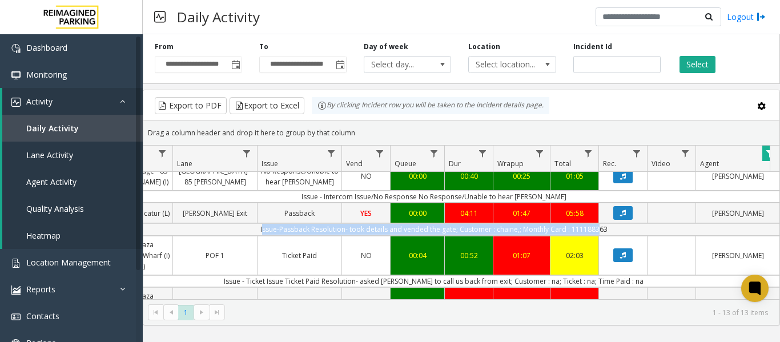
copy td "Issue-Passback Resolution- took details and vended the gate; Customer : chaine,…"
click at [87, 253] on link "Location Management" at bounding box center [71, 262] width 143 height 27
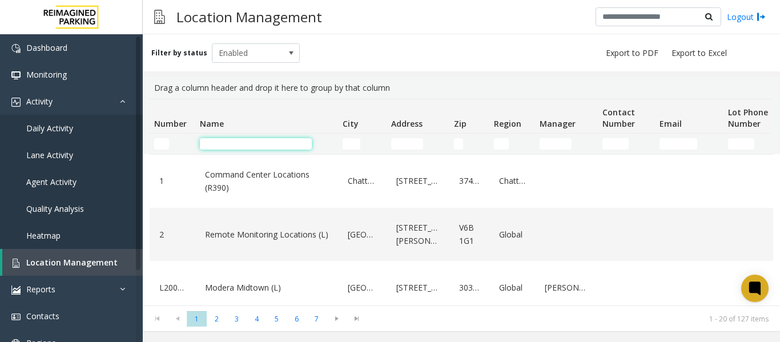
click at [238, 142] on input "Name Filter" at bounding box center [256, 143] width 112 height 11
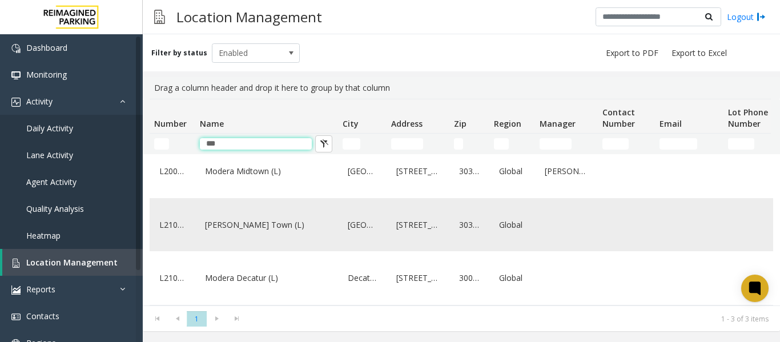
scroll to position [31, 0]
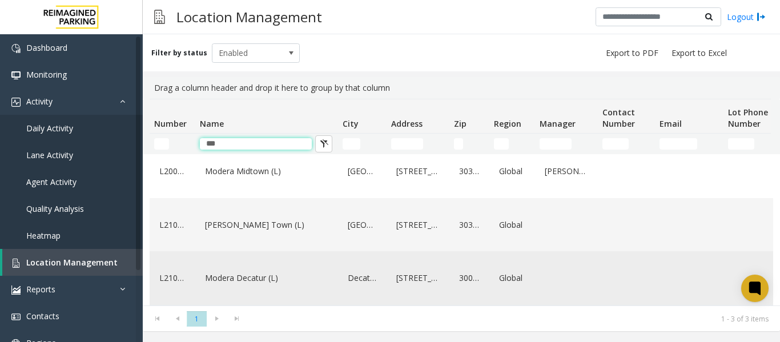
type input "***"
click at [254, 269] on link "Modera Decatur (L)" at bounding box center [266, 278] width 129 height 18
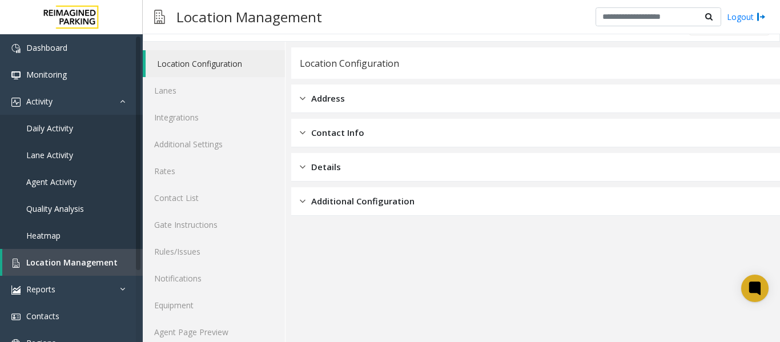
scroll to position [34, 0]
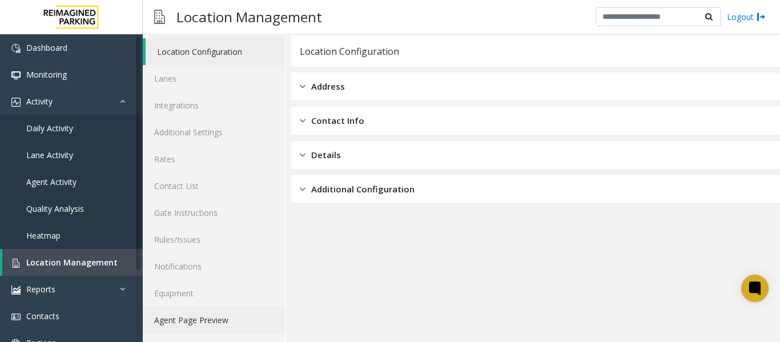
click at [192, 320] on link "Agent Page Preview" at bounding box center [214, 319] width 142 height 27
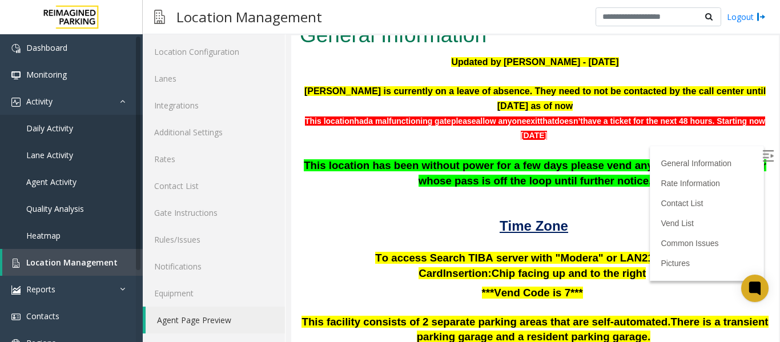
scroll to position [57, 0]
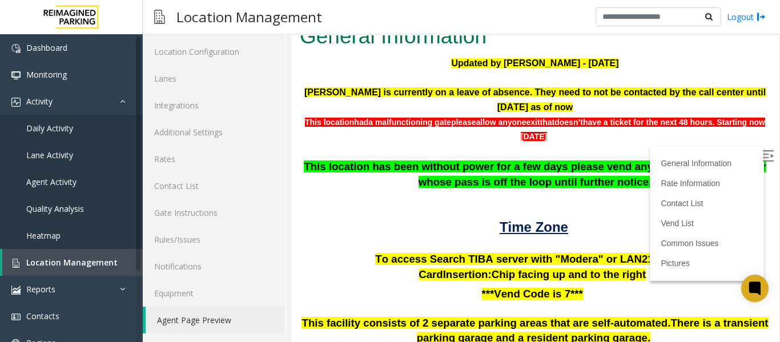
click at [760, 154] on label at bounding box center [768, 157] width 17 height 17
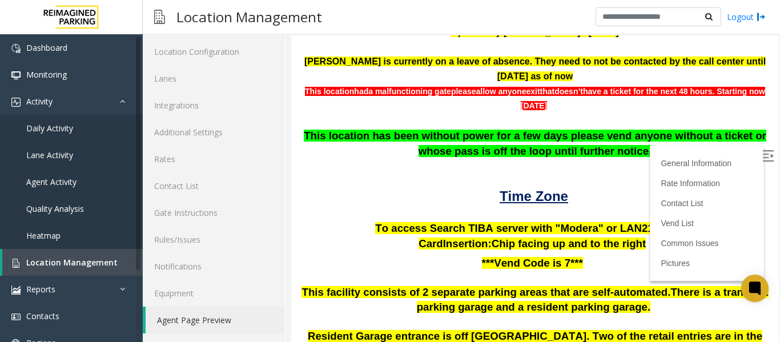
scroll to position [114, 0]
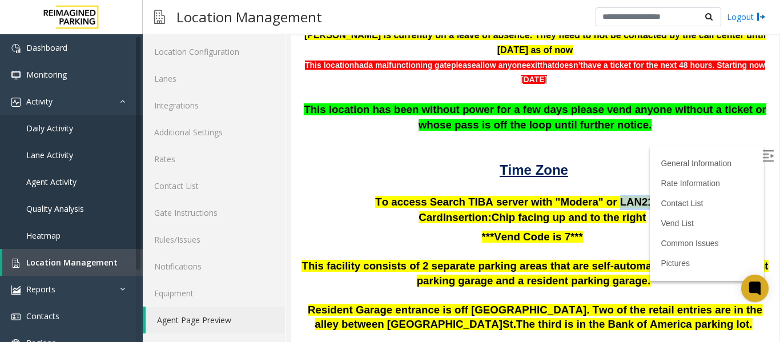
drag, startPoint x: 675, startPoint y: 205, endPoint x: 598, endPoint y: 201, distance: 77.1
click at [598, 201] on p "To access Search TIBA server with "Modera" or LAN21093 900" at bounding box center [535, 202] width 470 height 15
copy p "LAN21093 900"
click at [29, 133] on span "Daily Activity" at bounding box center [49, 128] width 47 height 11
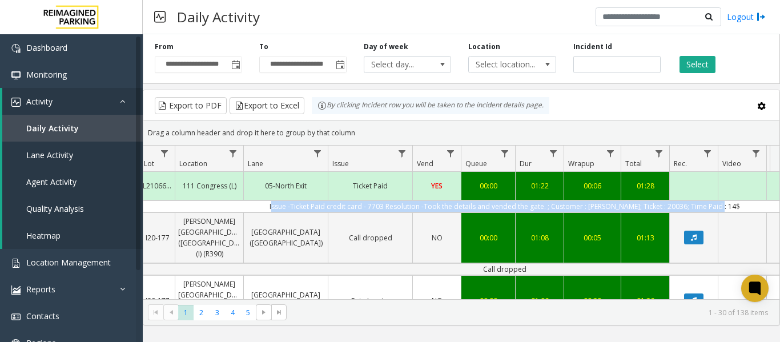
scroll to position [0, 196]
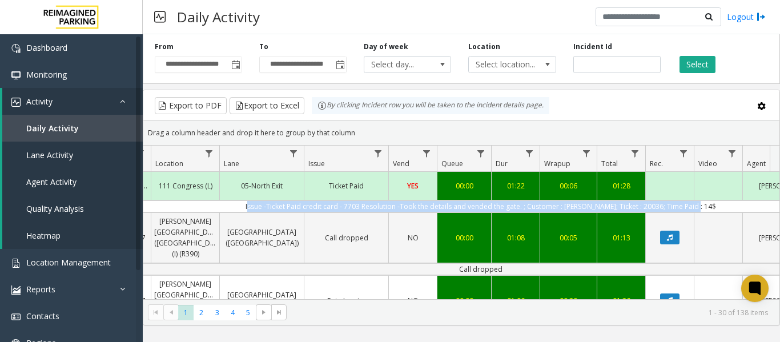
drag, startPoint x: 440, startPoint y: 205, endPoint x: 761, endPoint y: 205, distance: 321.3
click at [761, 205] on td "Issue -Ticket Paid credit card - 7703 Resolution -Took the details and vended t…" at bounding box center [480, 206] width 1029 height 12
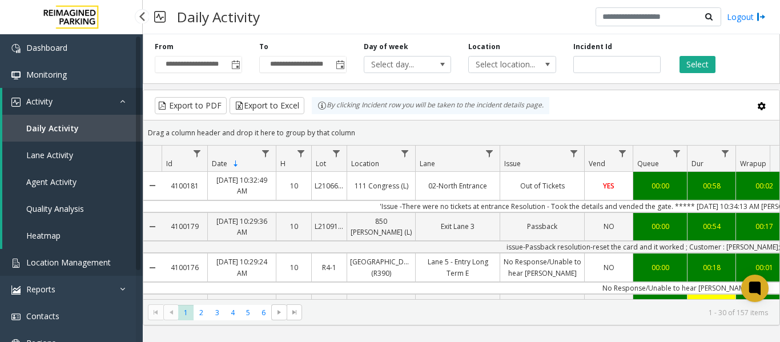
scroll to position [0, 209]
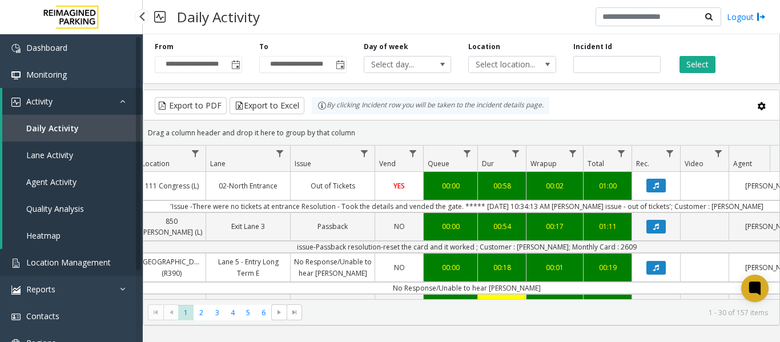
drag, startPoint x: 0, startPoint y: 0, endPoint x: 66, endPoint y: 259, distance: 266.7
click at [66, 259] on span "Location Management" at bounding box center [68, 262] width 84 height 11
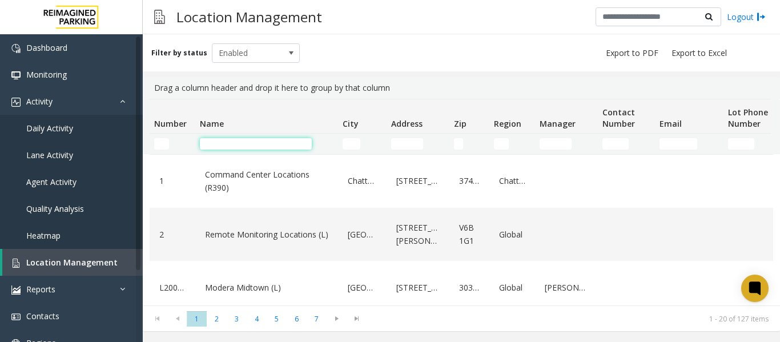
click at [227, 144] on input "Name Filter" at bounding box center [256, 143] width 112 height 11
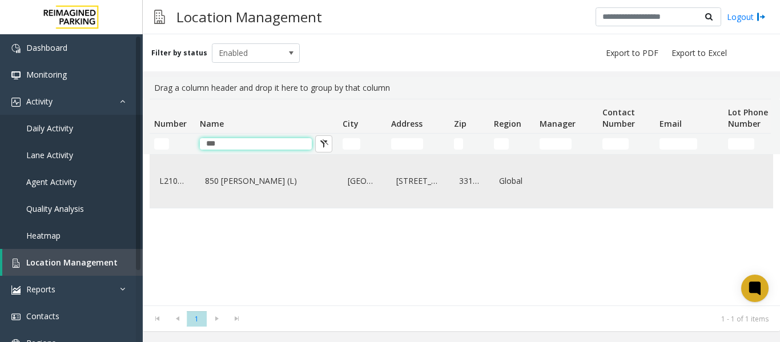
type input "***"
click at [220, 186] on link "850 [PERSON_NAME] (L)" at bounding box center [266, 181] width 129 height 18
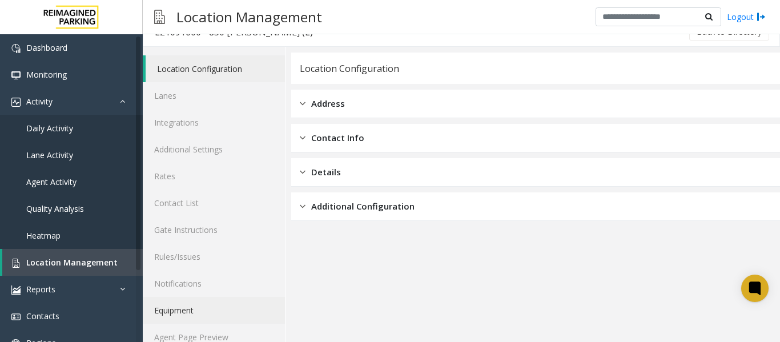
scroll to position [34, 0]
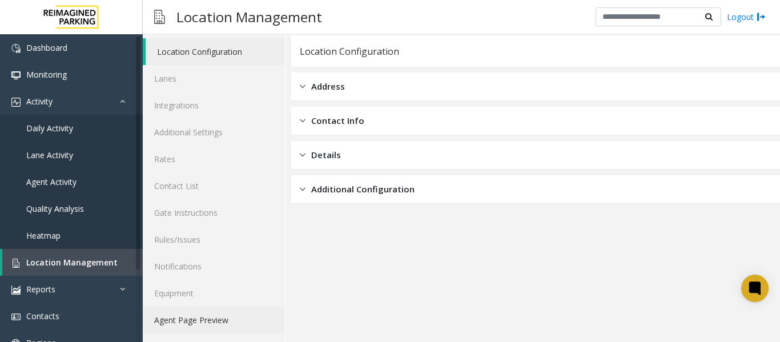
click at [215, 331] on link "Agent Page Preview" at bounding box center [214, 319] width 142 height 27
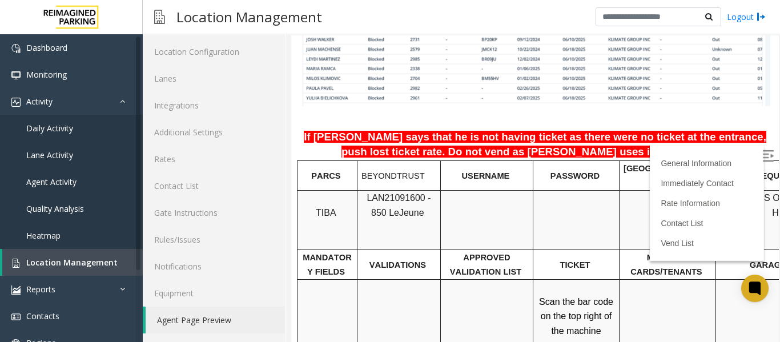
scroll to position [742, 0]
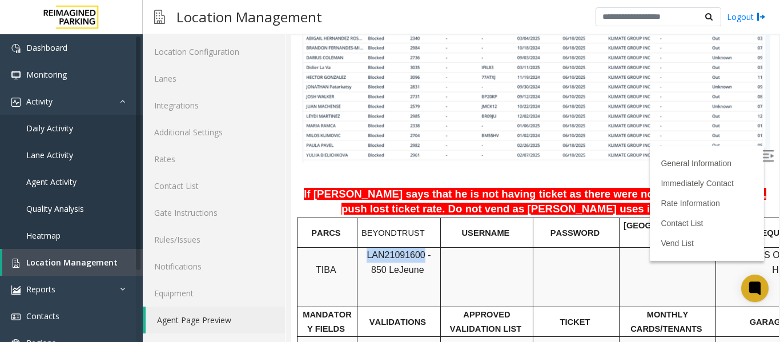
drag, startPoint x: 414, startPoint y: 212, endPoint x: 362, endPoint y: 211, distance: 51.9
click at [366, 250] on span "LAN21091600 - 850 Le" at bounding box center [398, 262] width 64 height 25
copy span "LAN21091600"
click at [57, 132] on span "Daily Activity" at bounding box center [49, 128] width 47 height 11
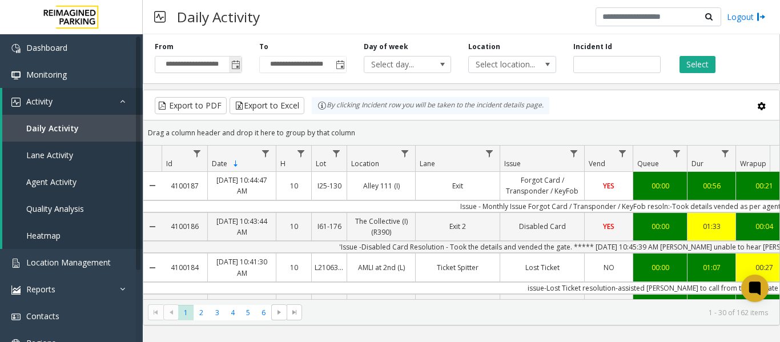
click at [233, 63] on span "Toggle popup" at bounding box center [235, 64] width 9 height 9
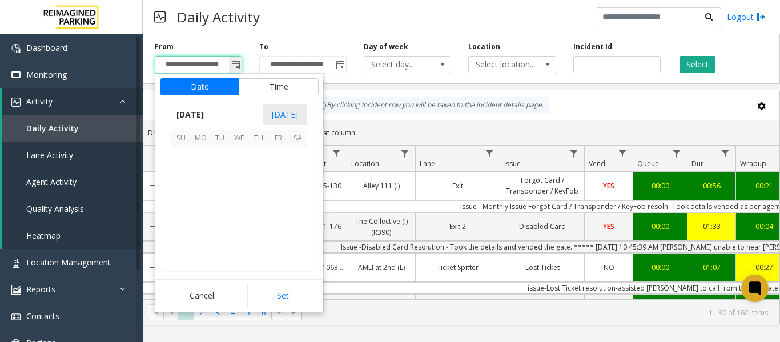
scroll to position [204945, 0]
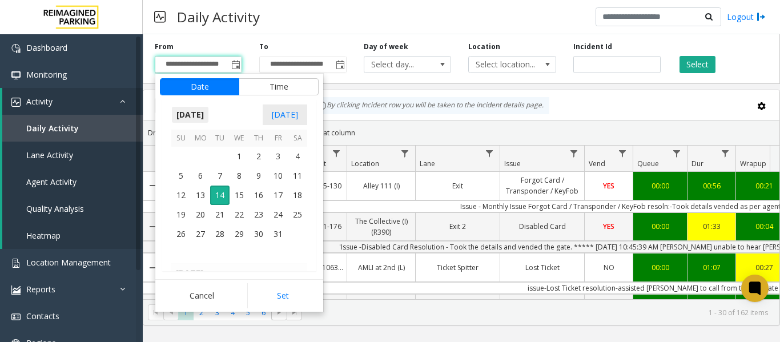
click at [198, 111] on span "[DATE]" at bounding box center [190, 114] width 38 height 17
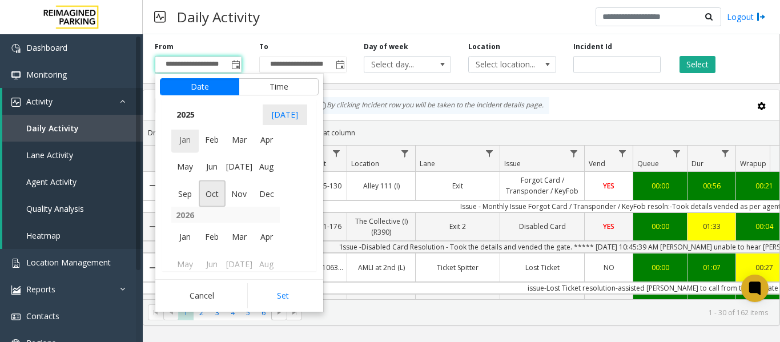
click at [187, 140] on span "Jan" at bounding box center [184, 139] width 27 height 27
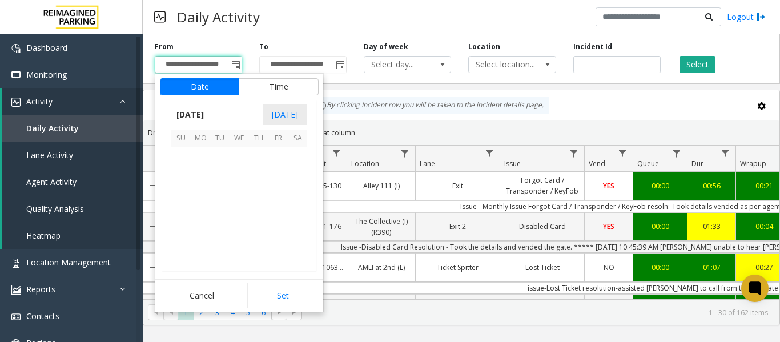
scroll to position [203723, 0]
click at [238, 158] on span "1" at bounding box center [238, 156] width 19 height 19
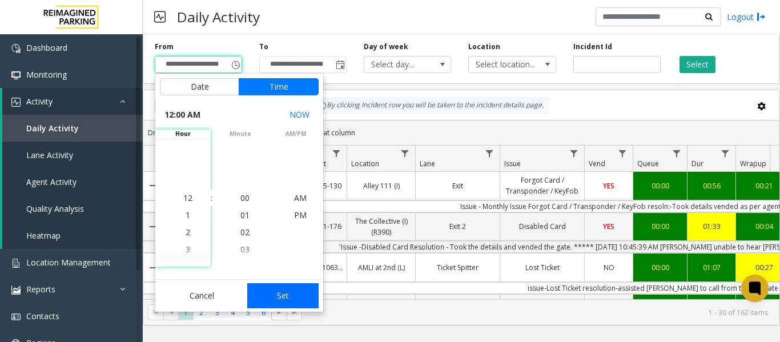
click at [288, 297] on button "Set" at bounding box center [283, 295] width 72 height 25
type input "**********"
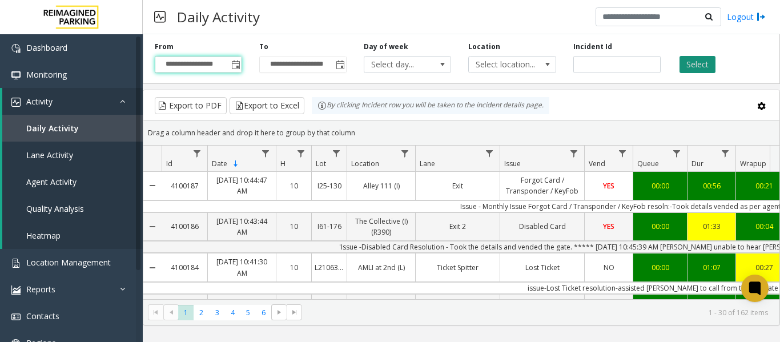
click at [704, 60] on button "Select" at bounding box center [697, 64] width 36 height 17
click at [402, 159] on link "Data table" at bounding box center [404, 153] width 15 height 15
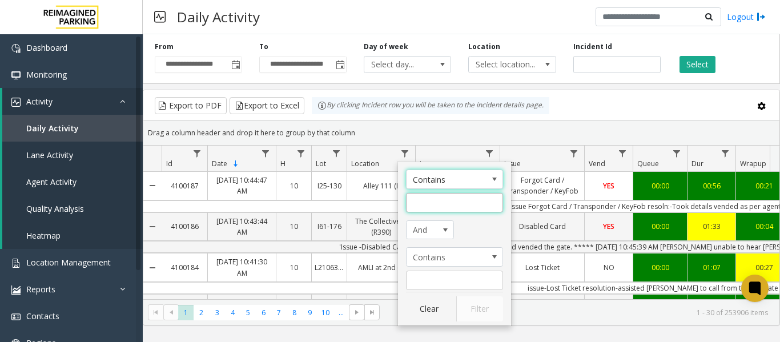
click at [434, 202] on input "Location Filter" at bounding box center [454, 202] width 97 height 19
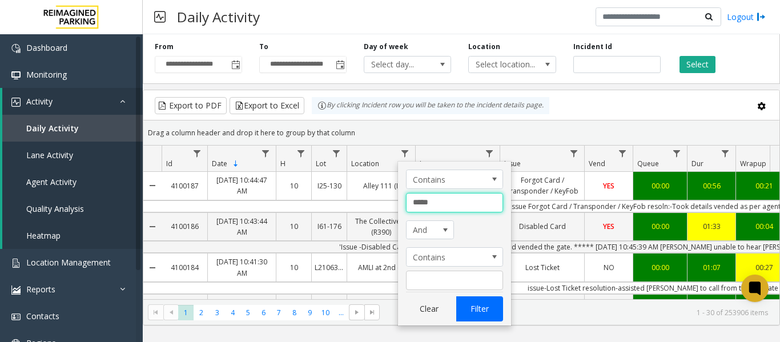
type input "*****"
click at [477, 315] on button "Filter" at bounding box center [479, 308] width 47 height 25
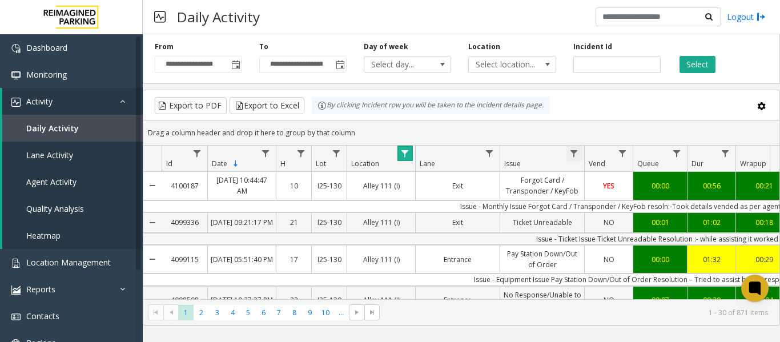
click at [572, 154] on span "Data table" at bounding box center [573, 153] width 9 height 9
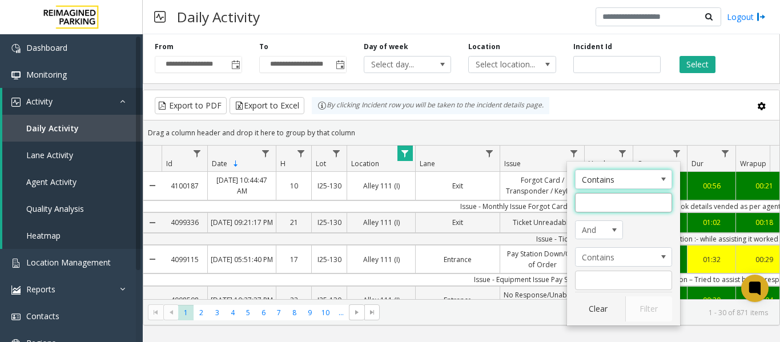
click at [582, 199] on input "Issue Filter" at bounding box center [623, 202] width 97 height 19
type input "*"
type input "******"
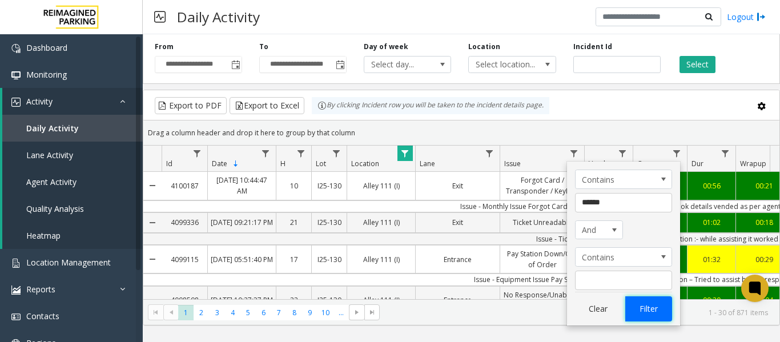
click at [653, 311] on button "Filter" at bounding box center [648, 308] width 47 height 25
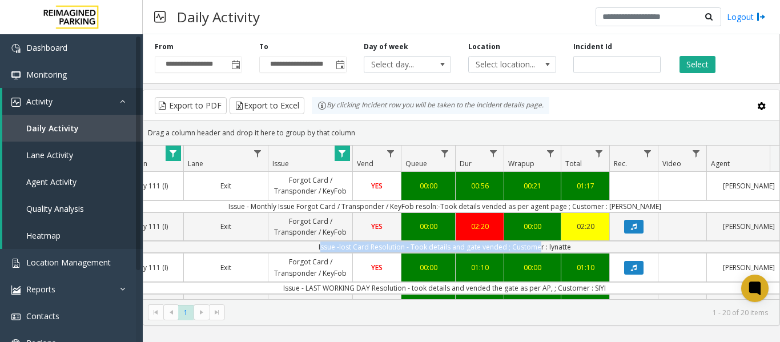
scroll to position [0, 296]
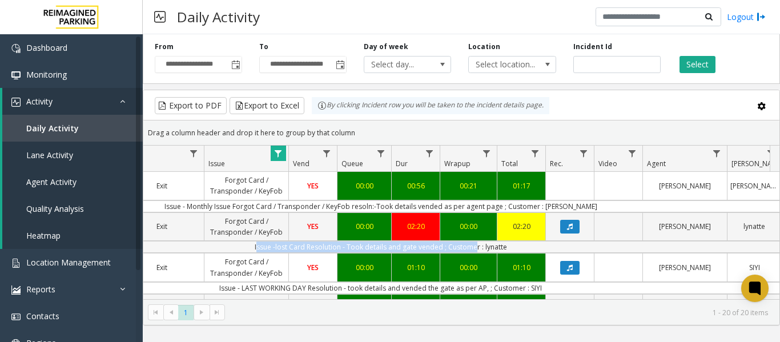
drag, startPoint x: 538, startPoint y: 246, endPoint x: 767, endPoint y: 249, distance: 228.8
click at [767, 249] on td "Issue -lost Card Resolution - Took details and gate vended ; Customer : lynatte" at bounding box center [380, 247] width 1029 height 12
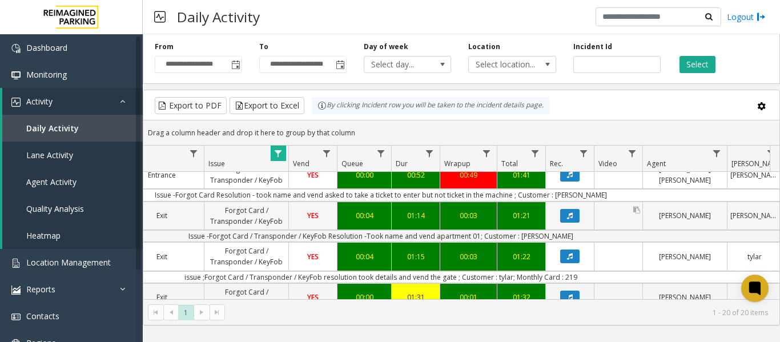
scroll to position [683, 296]
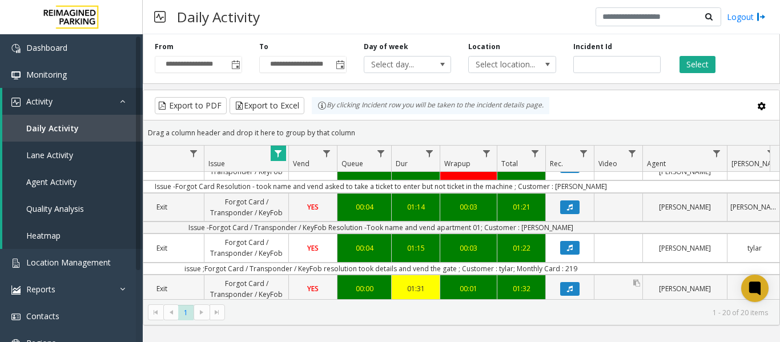
click at [614, 286] on link "Data table" at bounding box center [618, 289] width 48 height 6
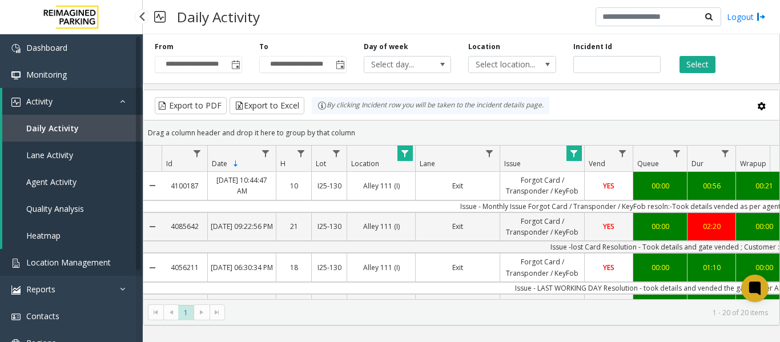
click at [62, 263] on span "Location Management" at bounding box center [68, 262] width 84 height 11
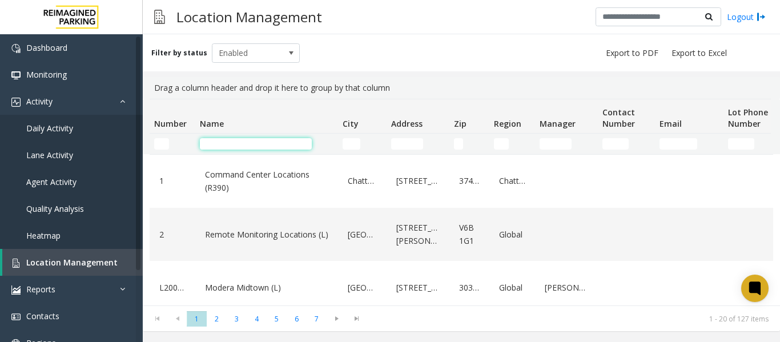
click at [235, 146] on input "Name Filter" at bounding box center [256, 143] width 112 height 11
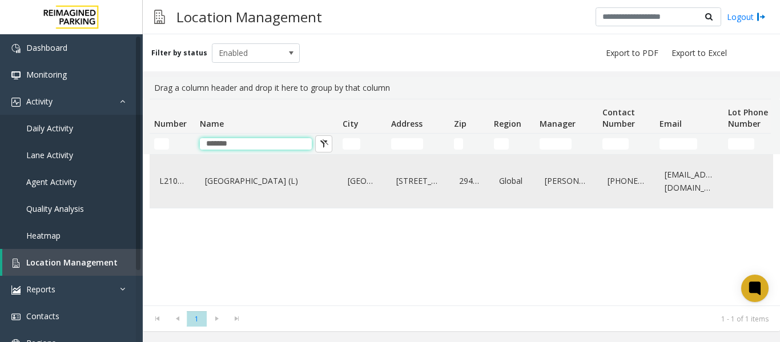
type input "*******"
click at [234, 195] on div "[GEOGRAPHIC_DATA] (L)" at bounding box center [266, 181] width 129 height 44
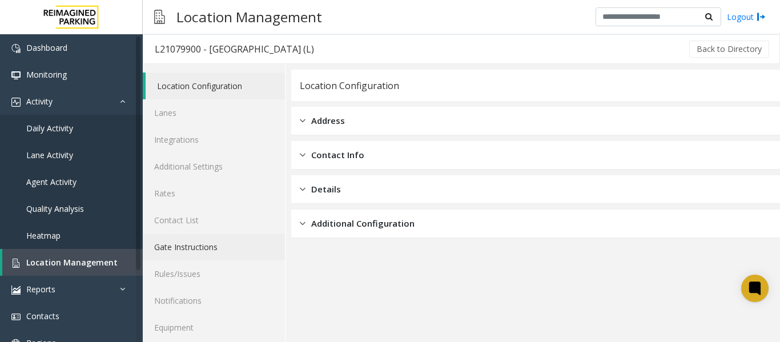
scroll to position [34, 0]
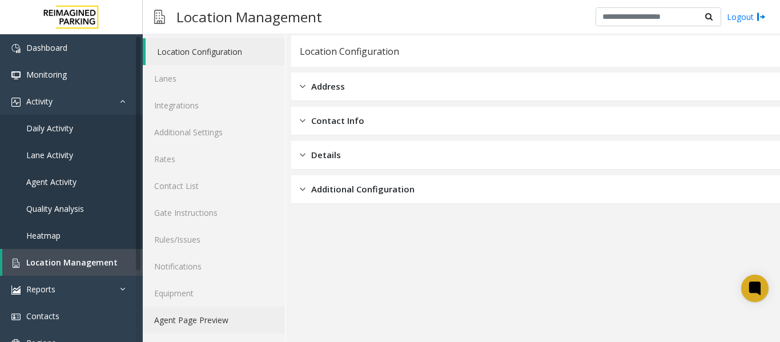
click at [192, 324] on link "Agent Page Preview" at bounding box center [214, 319] width 142 height 27
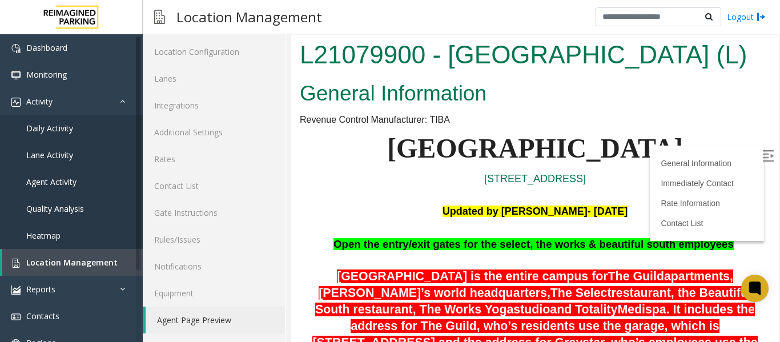
scroll to position [285, 0]
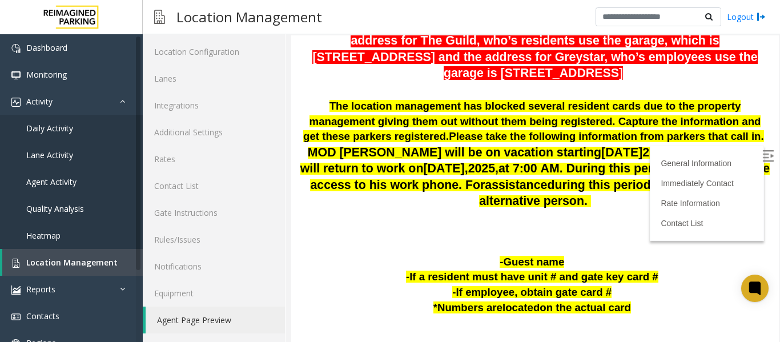
click at [760, 164] on label at bounding box center [768, 157] width 17 height 17
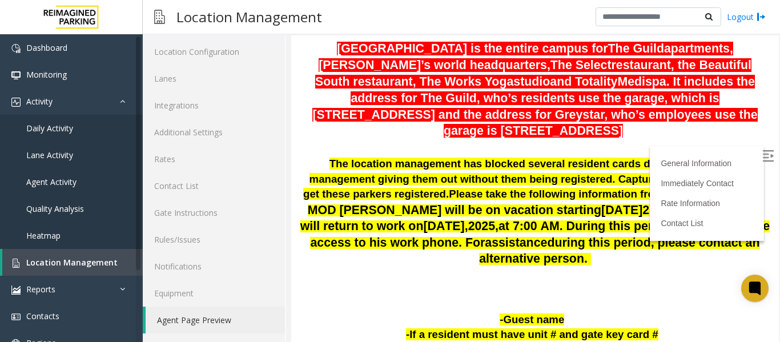
scroll to position [57, 0]
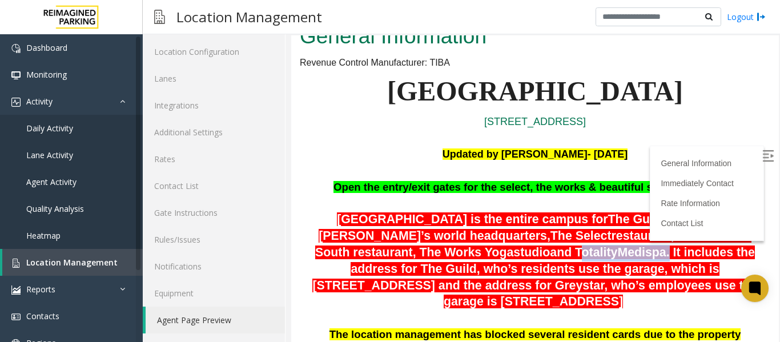
drag, startPoint x: 471, startPoint y: 252, endPoint x: 564, endPoint y: 249, distance: 93.6
click at [564, 249] on span "Courier Square is the entire campus for The Guild apartments, Greystar’s world …" at bounding box center [534, 260] width 445 height 96
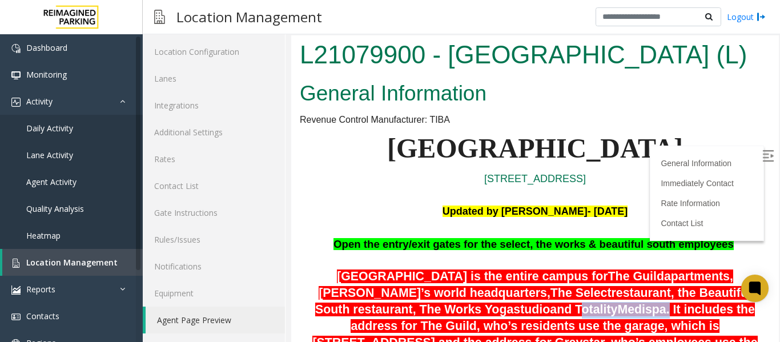
scroll to position [49, 0]
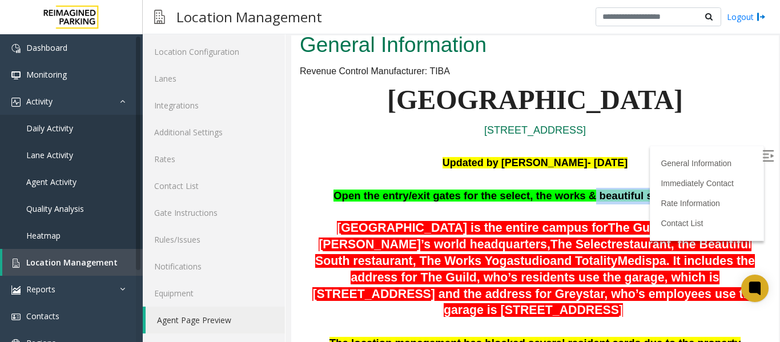
drag, startPoint x: 582, startPoint y: 195, endPoint x: 659, endPoint y: 196, distance: 76.5
click at [659, 196] on span "Open the entry/exit gates for the select, the works & beautiful south employees" at bounding box center [533, 195] width 400 height 12
click at [709, 122] on p "128 Columbia St. Charelston, SC" at bounding box center [535, 130] width 470 height 17
drag, startPoint x: 649, startPoint y: 196, endPoint x: 595, endPoint y: 198, distance: 54.8
click at [595, 198] on span "Open the entry/exit gates for the select, the works & beautiful south employees" at bounding box center [533, 195] width 400 height 12
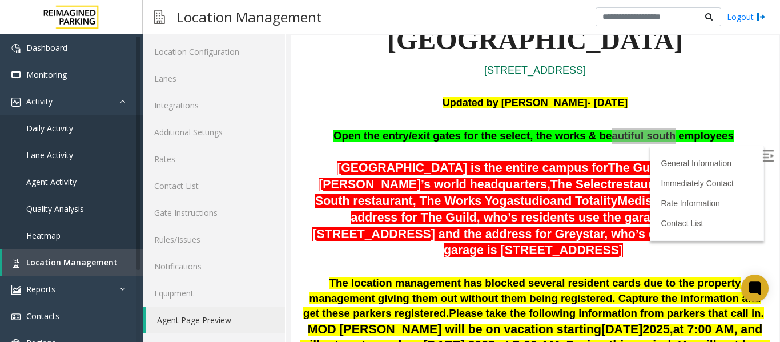
scroll to position [0, 0]
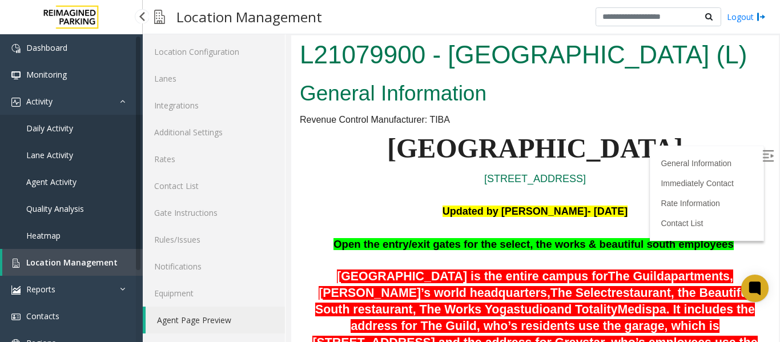
click at [70, 265] on span "Location Management" at bounding box center [71, 262] width 91 height 11
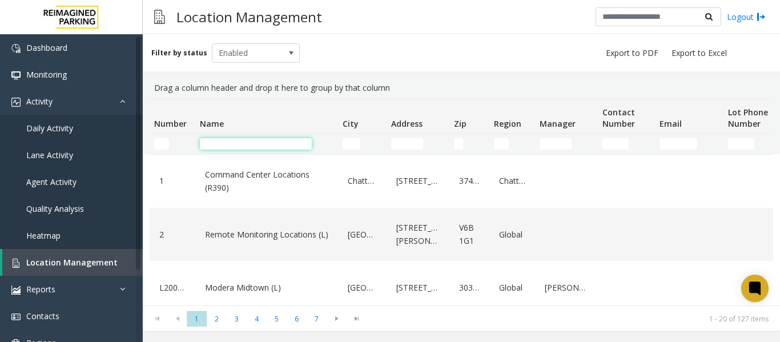
click at [245, 146] on input "Name Filter" at bounding box center [256, 143] width 112 height 11
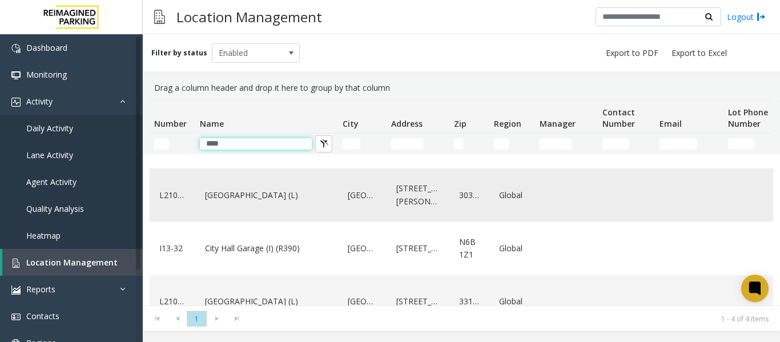
scroll to position [57, 0]
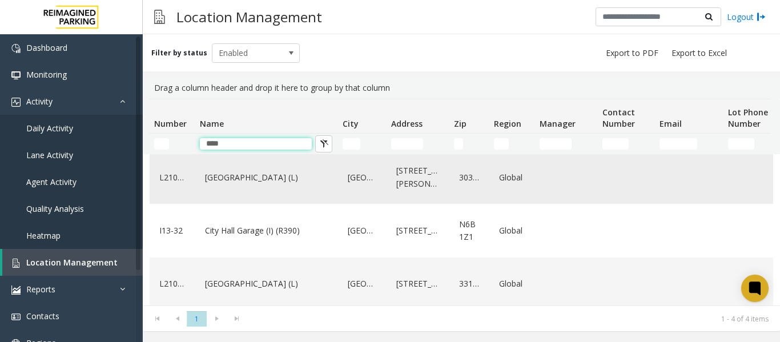
type input "****"
click at [235, 194] on div "City Plaza (L)" at bounding box center [266, 177] width 129 height 44
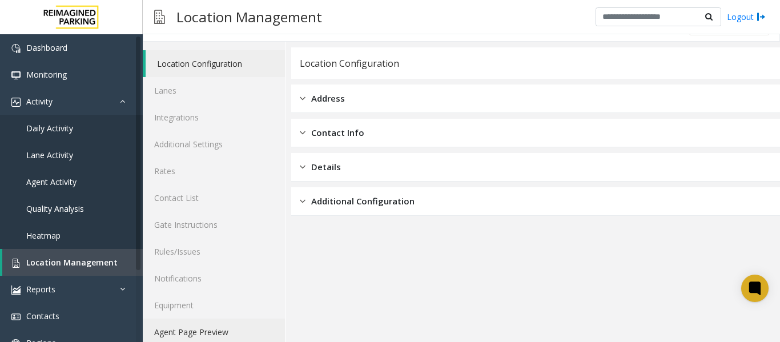
scroll to position [34, 0]
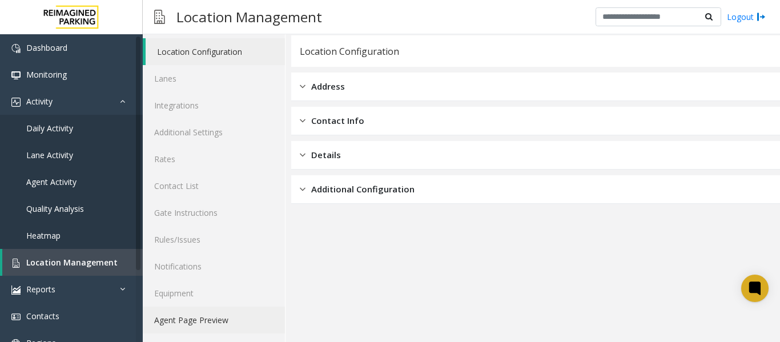
click at [207, 313] on link "Agent Page Preview" at bounding box center [214, 319] width 142 height 27
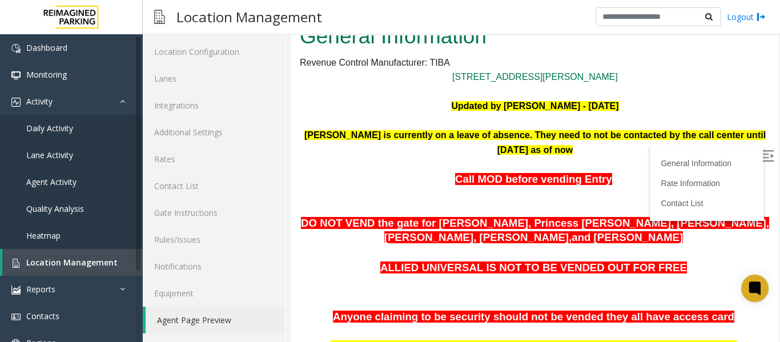
scroll to position [114, 0]
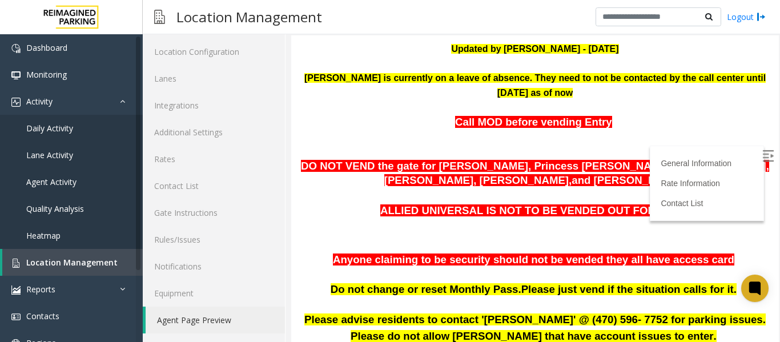
click at [762, 152] on img at bounding box center [767, 155] width 11 height 11
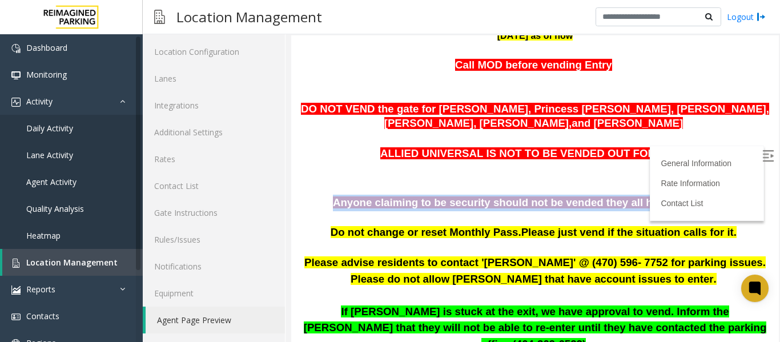
drag, startPoint x: 332, startPoint y: 207, endPoint x: 723, endPoint y: 209, distance: 390.9
click at [723, 209] on p "Anyone claiming to be security should not be vended they all have access card" at bounding box center [535, 203] width 470 height 17
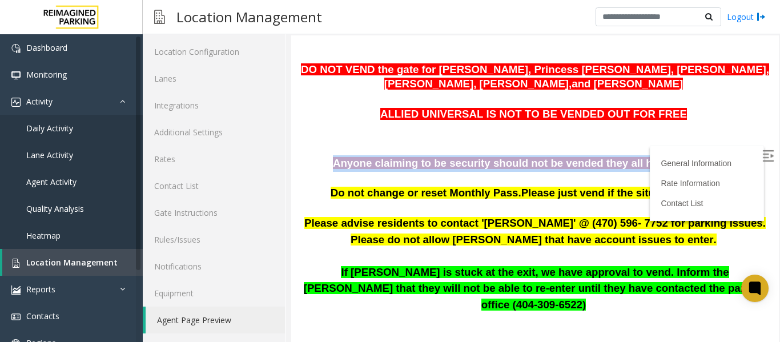
scroll to position [228, 0]
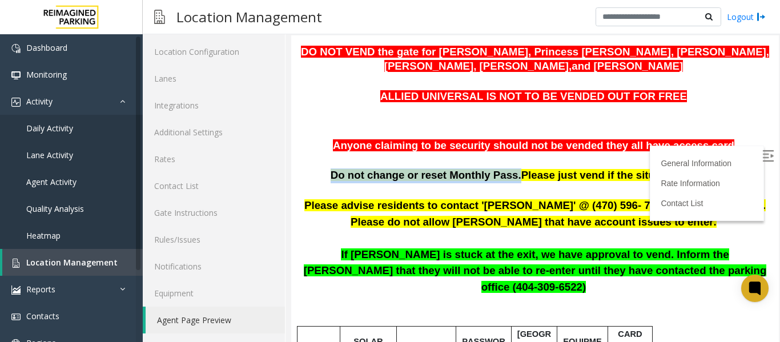
drag, startPoint x: 330, startPoint y: 176, endPoint x: 512, endPoint y: 179, distance: 182.6
click at [512, 179] on p "Do not change or reset Monthly Pass. Please just vend if the situation calls fo…" at bounding box center [535, 175] width 470 height 15
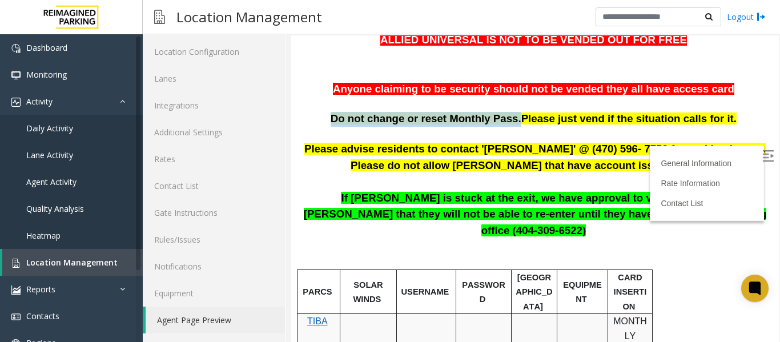
scroll to position [285, 0]
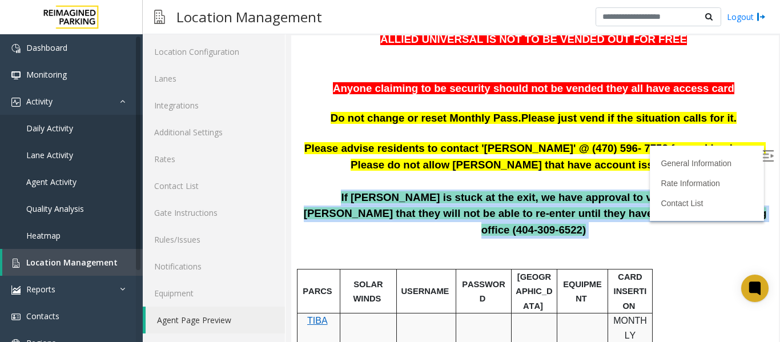
drag, startPoint x: 298, startPoint y: 199, endPoint x: 683, endPoint y: 220, distance: 385.8
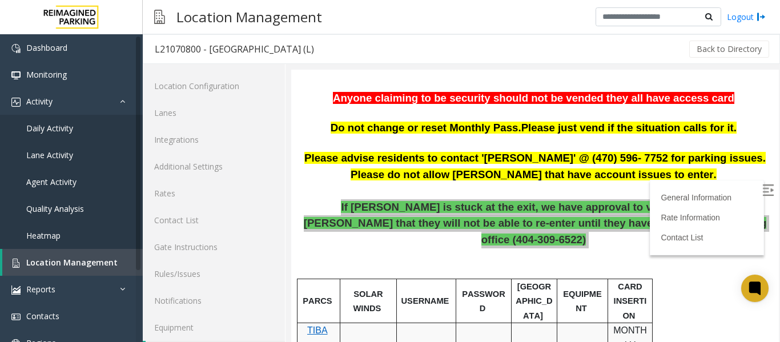
scroll to position [342, 0]
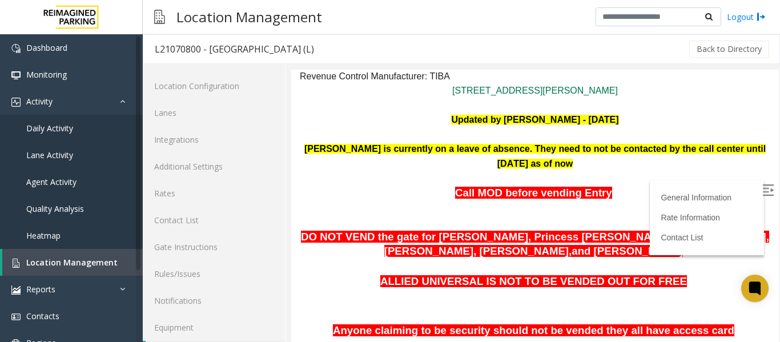
scroll to position [57, 0]
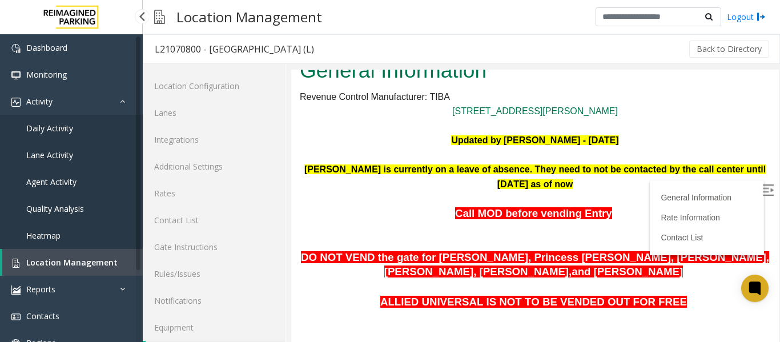
click at [67, 260] on span "Location Management" at bounding box center [71, 262] width 91 height 11
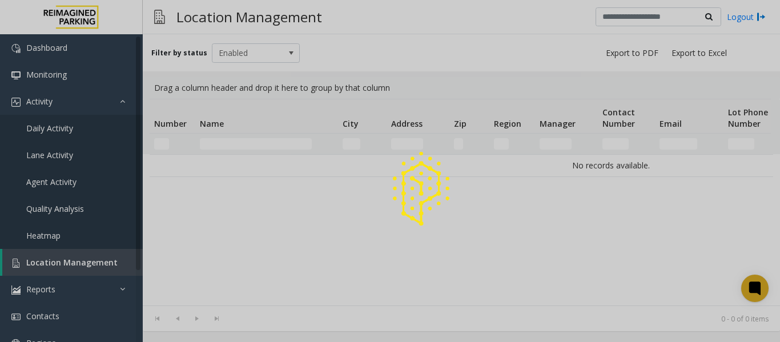
click at [239, 137] on div at bounding box center [390, 171] width 780 height 342
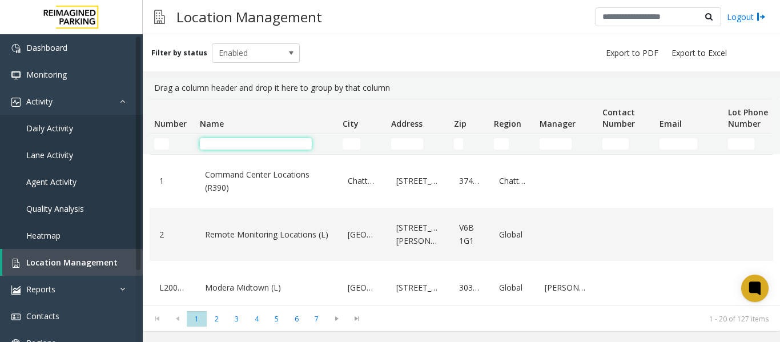
click at [233, 141] on input "Name Filter" at bounding box center [256, 143] width 112 height 11
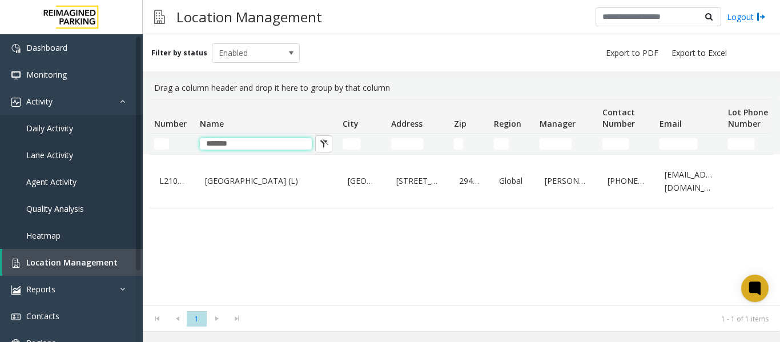
type input "*******"
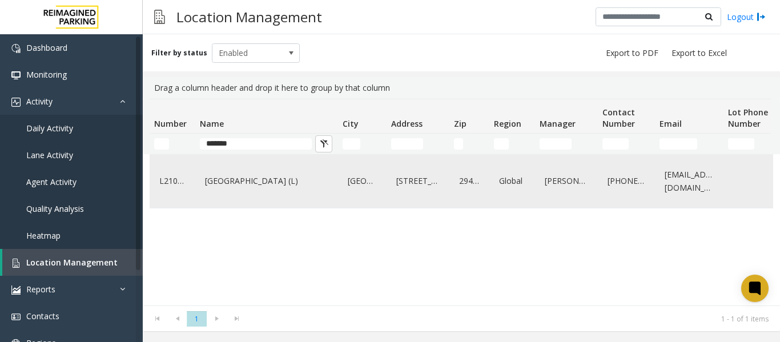
click at [184, 192] on div "L21079900" at bounding box center [172, 181] width 32 height 44
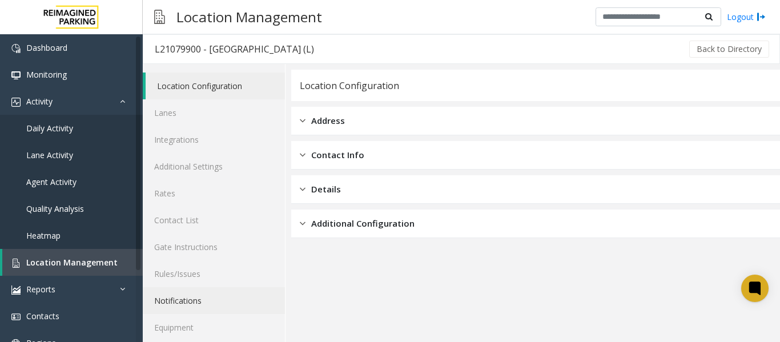
scroll to position [34, 0]
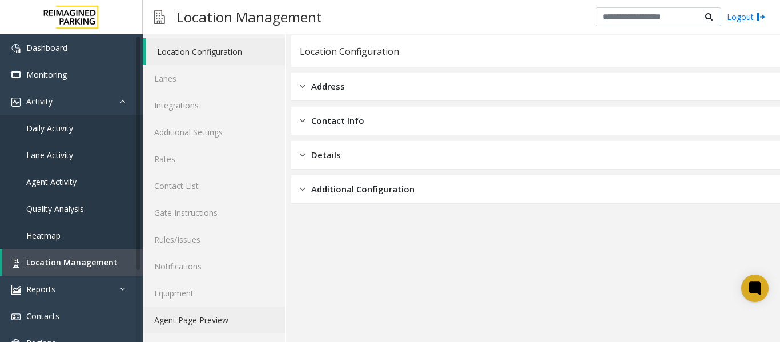
click at [196, 325] on link "Agent Page Preview" at bounding box center [214, 319] width 142 height 27
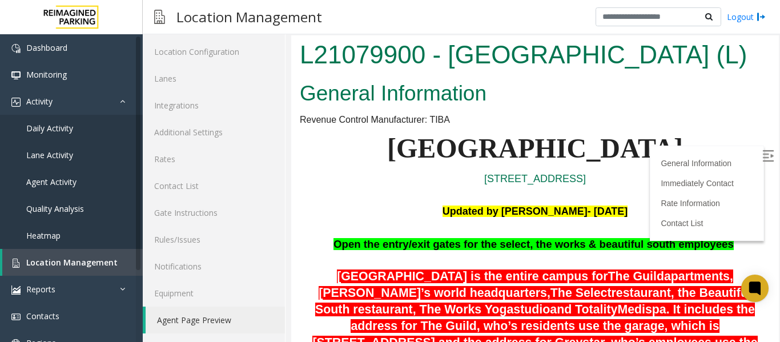
scroll to position [57, 0]
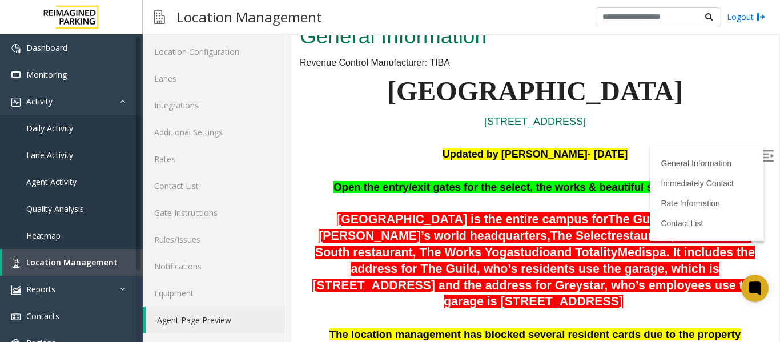
click at [762, 152] on img at bounding box center [767, 155] width 11 height 11
click at [69, 265] on span "Location Management" at bounding box center [71, 262] width 91 height 11
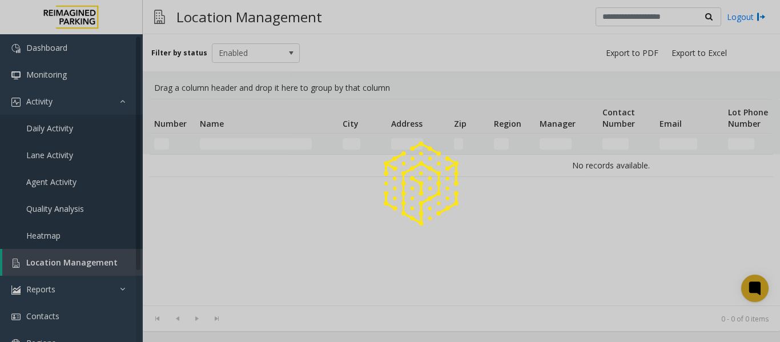
click at [214, 140] on div at bounding box center [390, 171] width 780 height 342
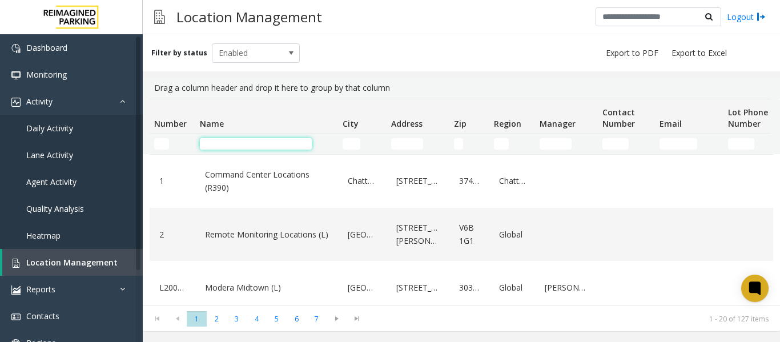
click at [219, 142] on input "Name Filter" at bounding box center [256, 143] width 112 height 11
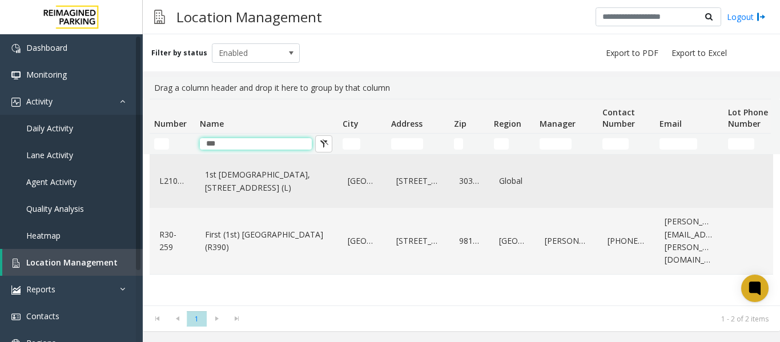
type input "***"
click at [247, 188] on link "1st [DEMOGRAPHIC_DATA], [STREET_ADDRESS] (L)" at bounding box center [266, 180] width 129 height 31
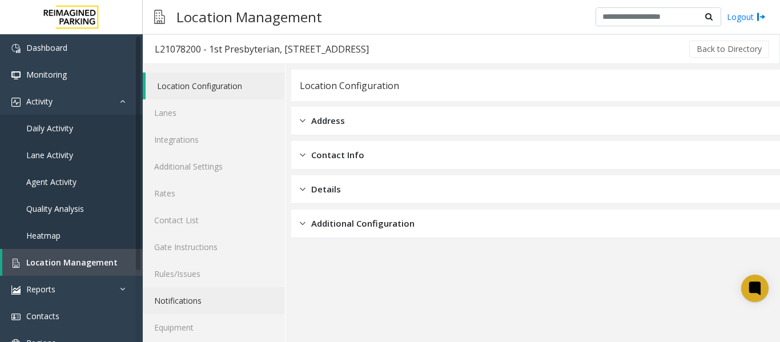
scroll to position [34, 0]
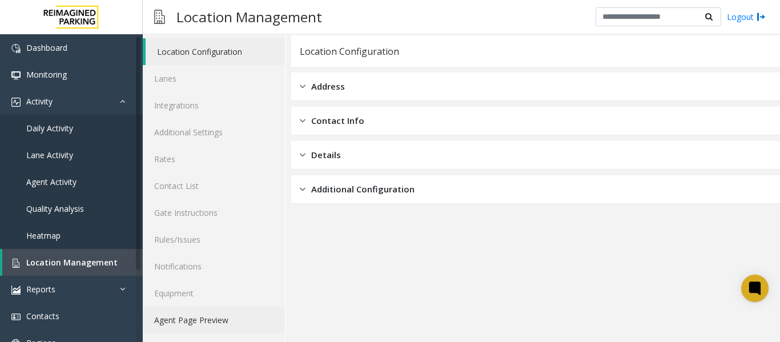
click at [213, 324] on link "Agent Page Preview" at bounding box center [214, 319] width 142 height 27
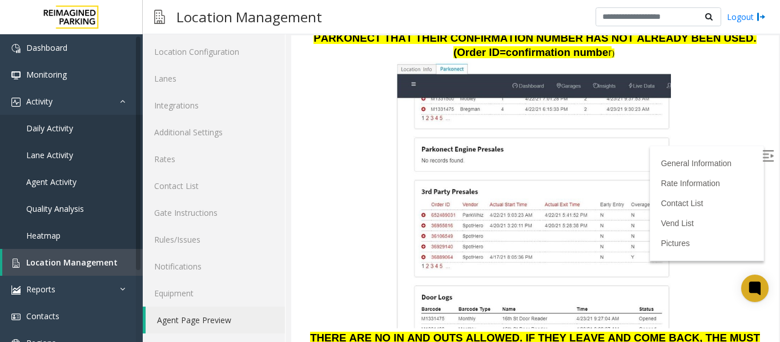
scroll to position [1655, 0]
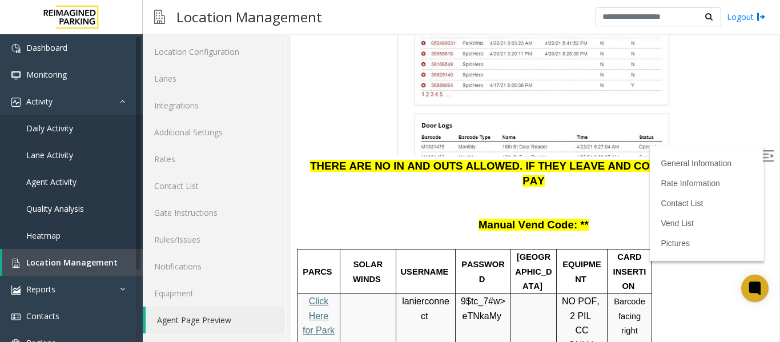
click at [325, 296] on span "Click Here for Parkonect Access" at bounding box center [318, 330] width 32 height 68
drag, startPoint x: 433, startPoint y: 199, endPoint x: 399, endPoint y: 184, distance: 36.8
click at [399, 294] on div "lanierconnect" at bounding box center [425, 308] width 59 height 29
copy p "lanierconnect"
click at [66, 119] on link "Daily Activity" at bounding box center [71, 128] width 143 height 27
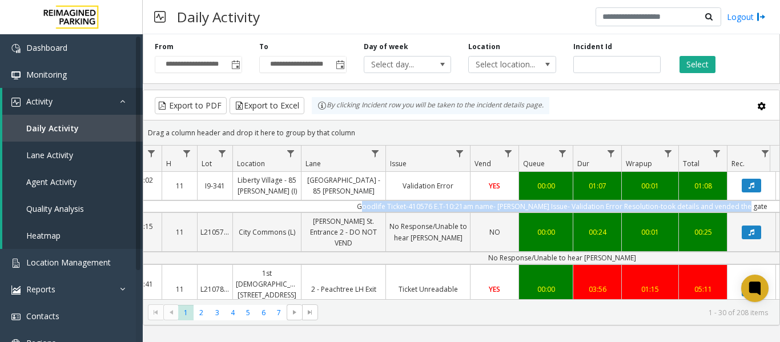
scroll to position [0, 285]
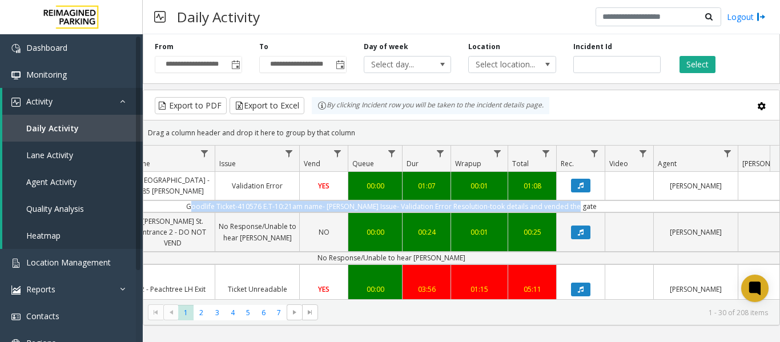
drag, startPoint x: 471, startPoint y: 205, endPoint x: 771, endPoint y: 202, distance: 299.6
click at [771, 202] on div "4100233 Oct 14, 2025 11:57:02 AM 11 I9-341 Liberty Village - 85 Hanna (I) Liber…" at bounding box center [461, 243] width 636 height 143
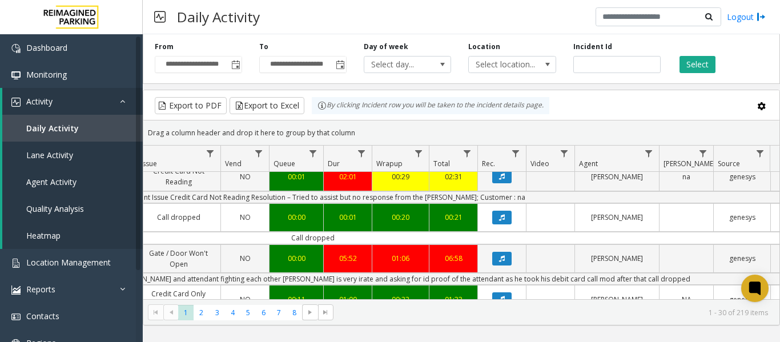
scroll to position [285, 364]
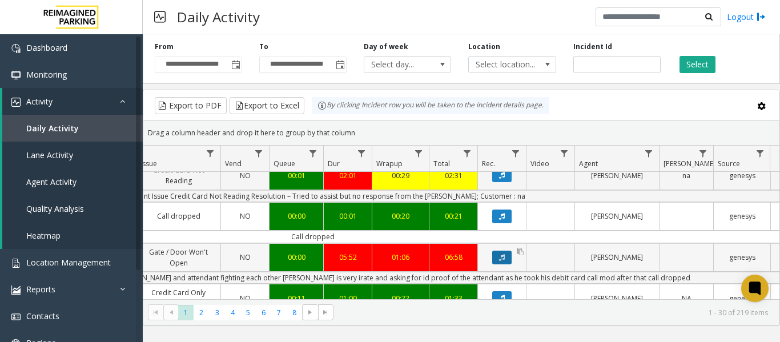
click at [502, 261] on icon "Data table" at bounding box center [502, 257] width 6 height 7
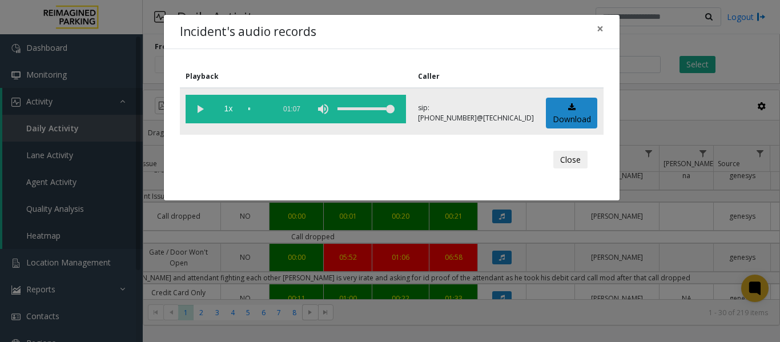
click at [194, 104] on vg-play-pause at bounding box center [199, 109] width 29 height 29
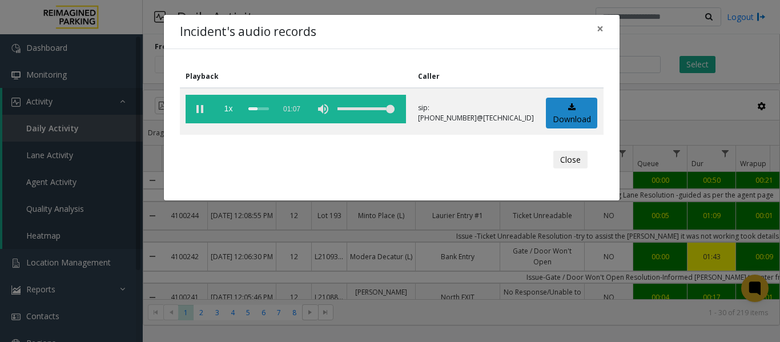
scroll to position [285, 364]
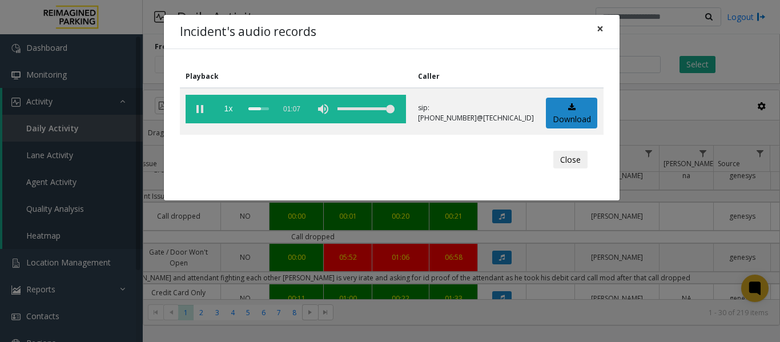
click at [601, 28] on span "×" at bounding box center [599, 29] width 7 height 16
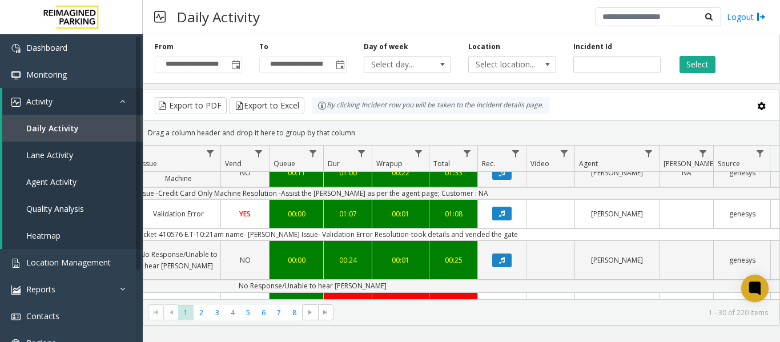
scroll to position [486, 364]
